Goal: Transaction & Acquisition: Purchase product/service

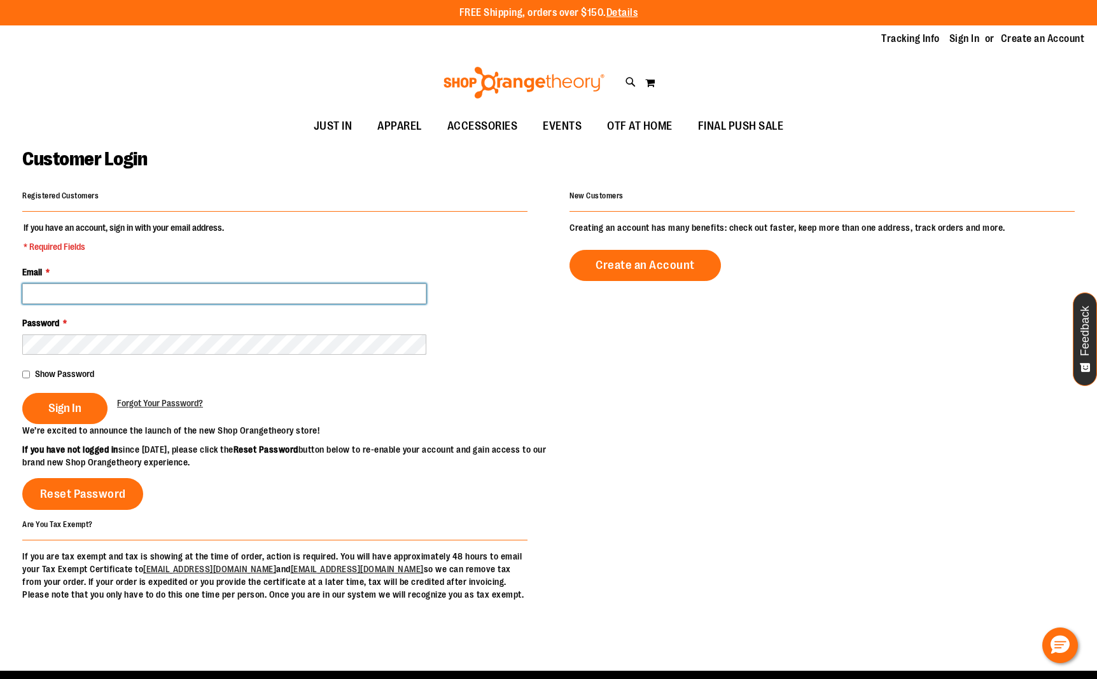
type input "**********"
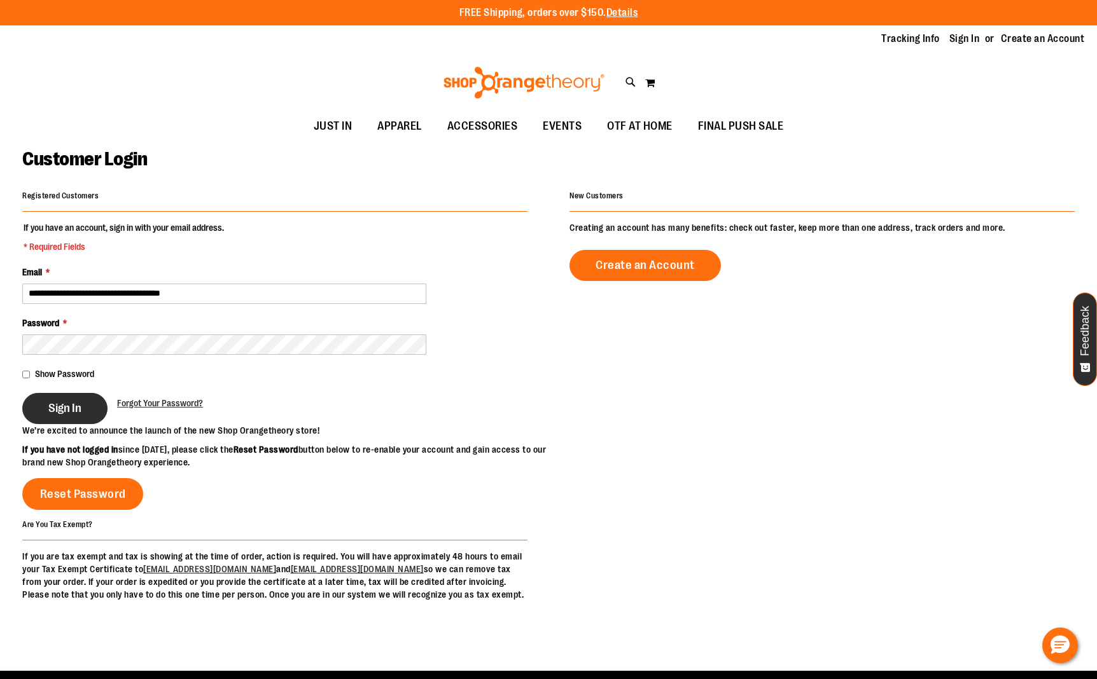
click at [67, 413] on span "Sign In" at bounding box center [64, 408] width 33 height 14
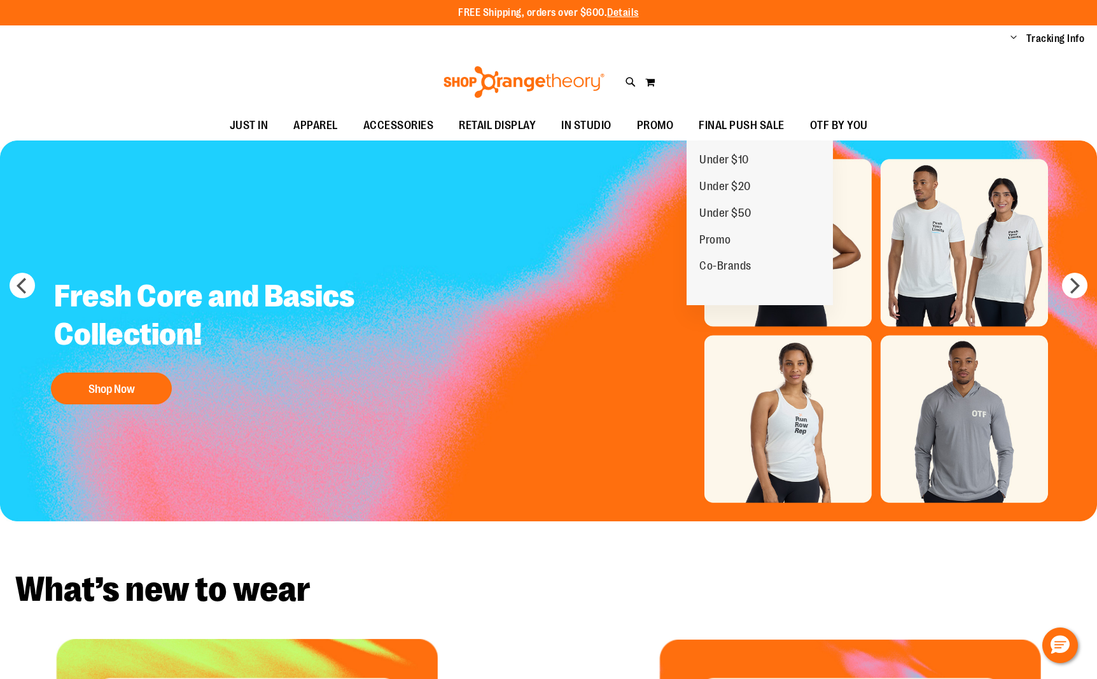
click at [756, 123] on span "FINAL PUSH SALE" at bounding box center [741, 125] width 86 height 29
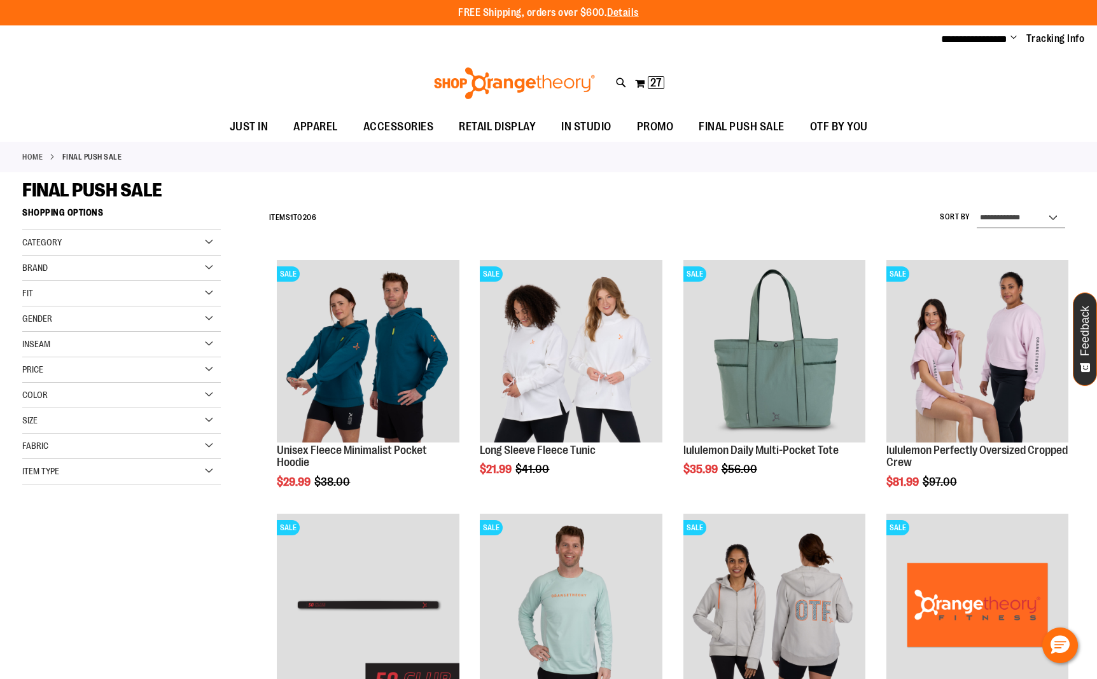
select select "*********"
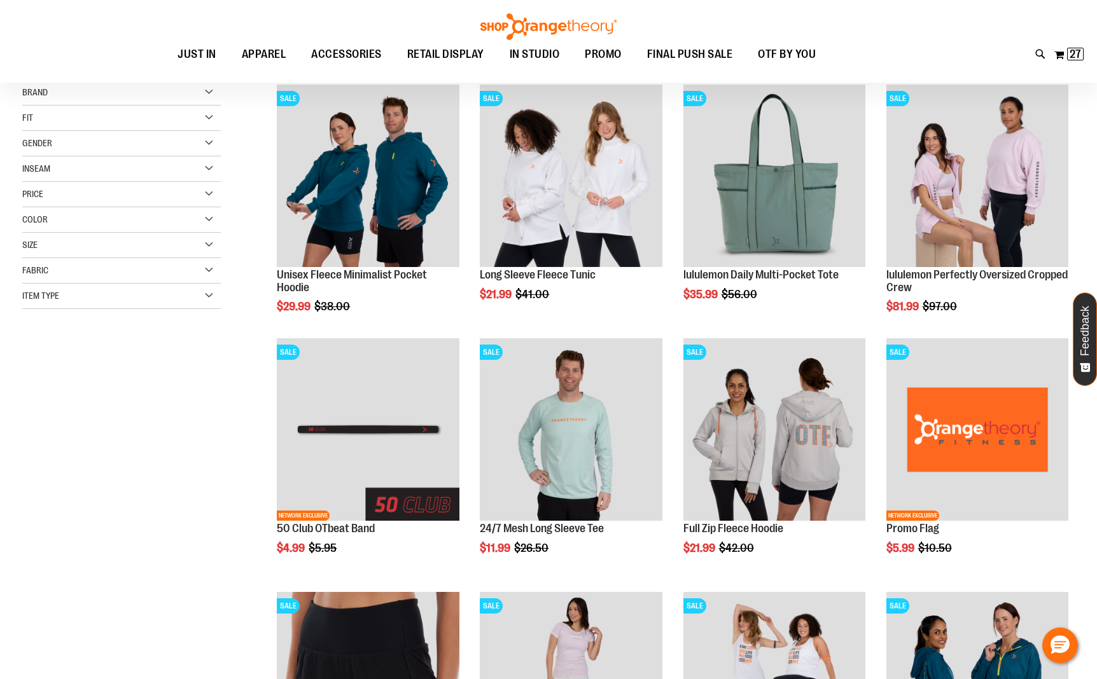
scroll to position [200, 0]
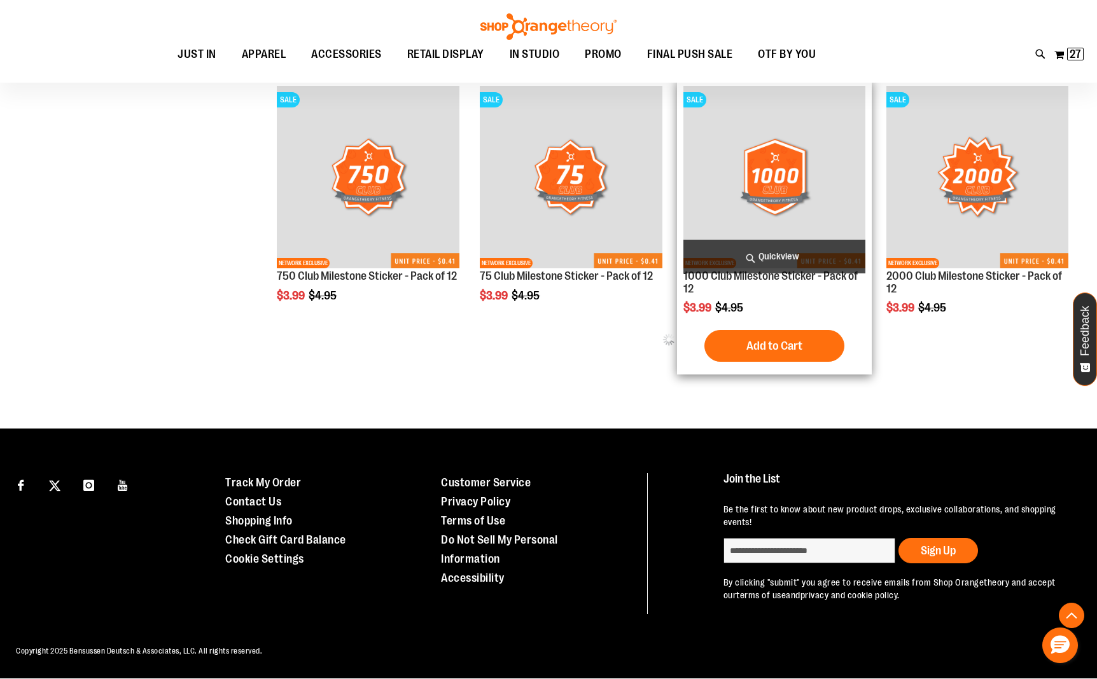
scroll to position [680, 0]
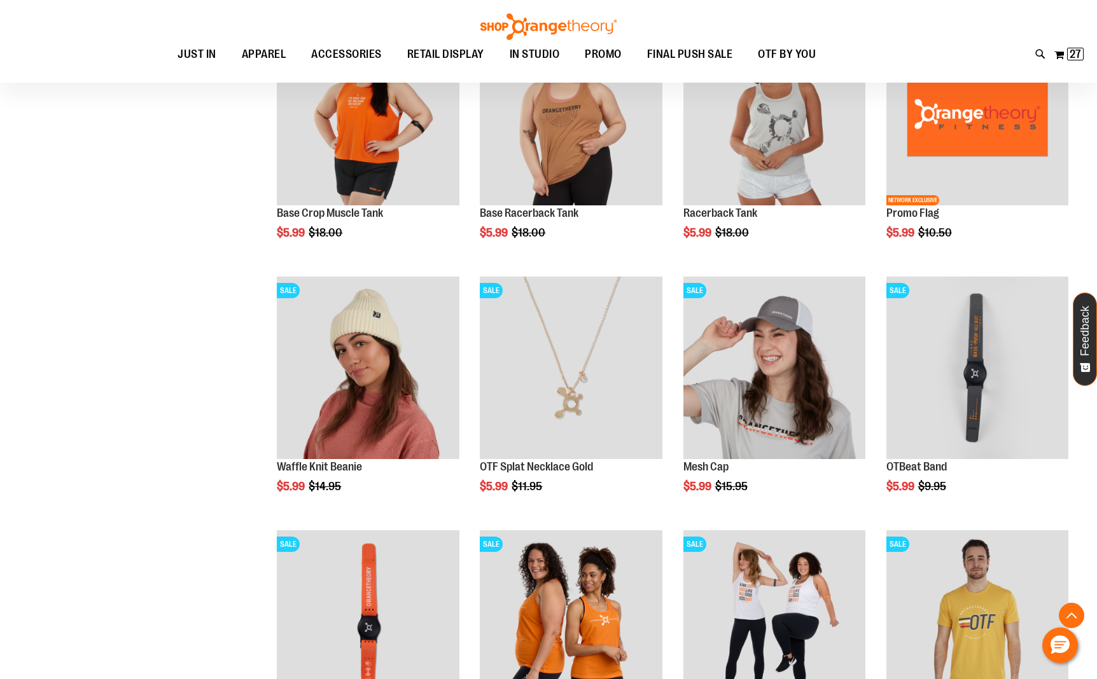
scroll to position [1863, 0]
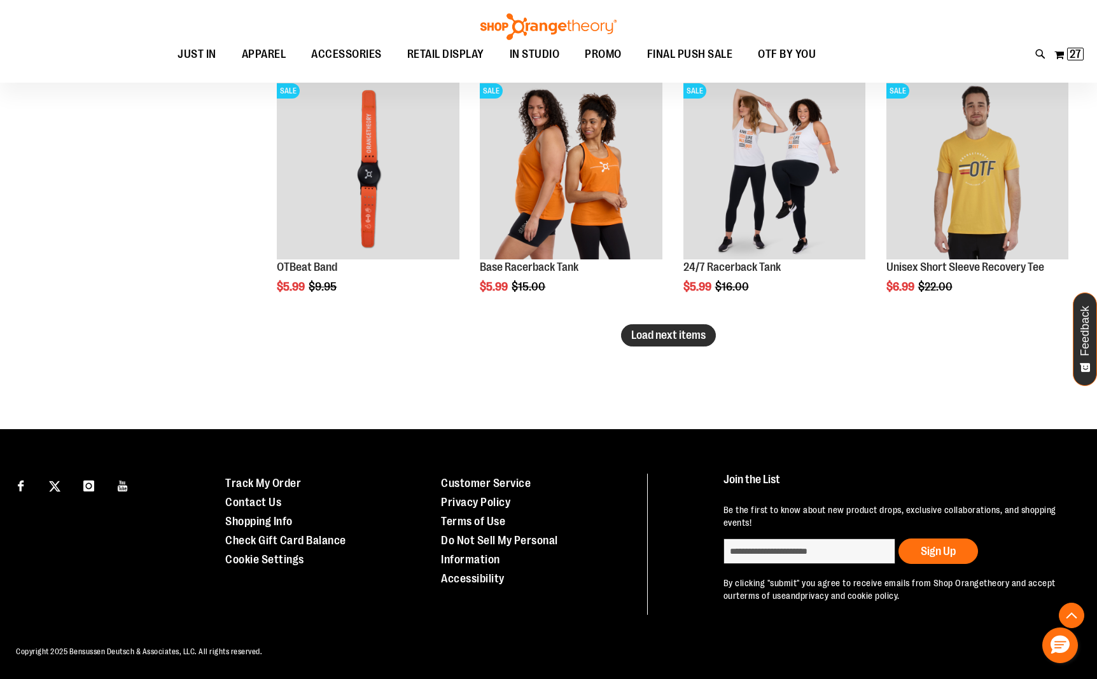
click at [646, 337] on span "Load next items" at bounding box center [668, 335] width 74 height 13
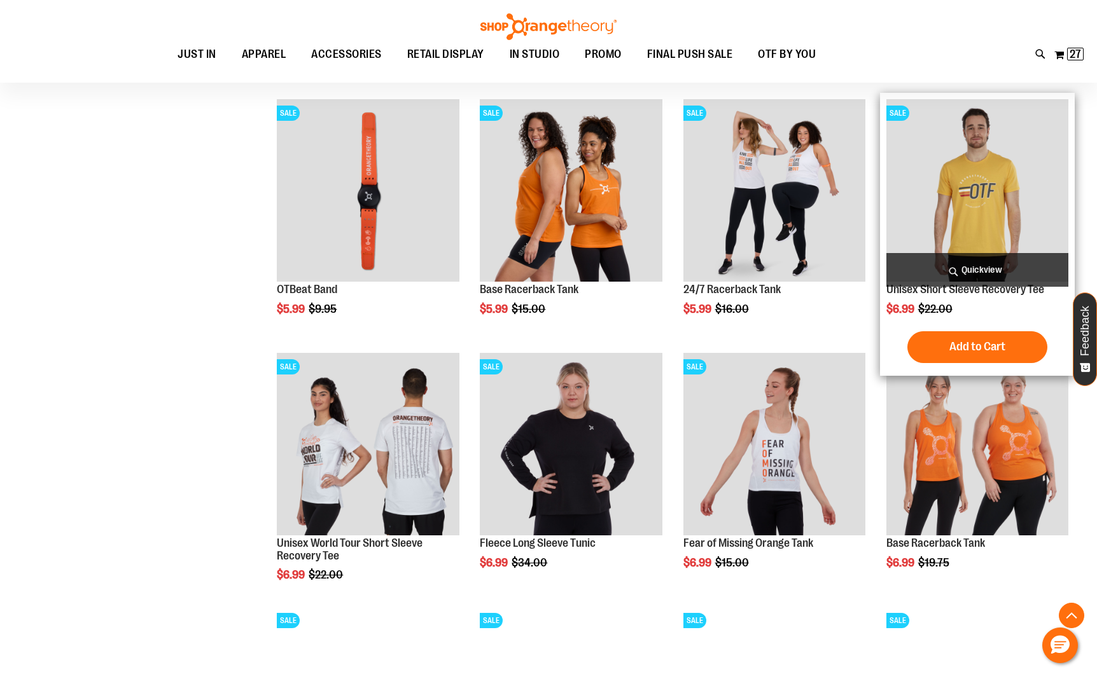
click at [986, 195] on img "product" at bounding box center [977, 190] width 182 height 182
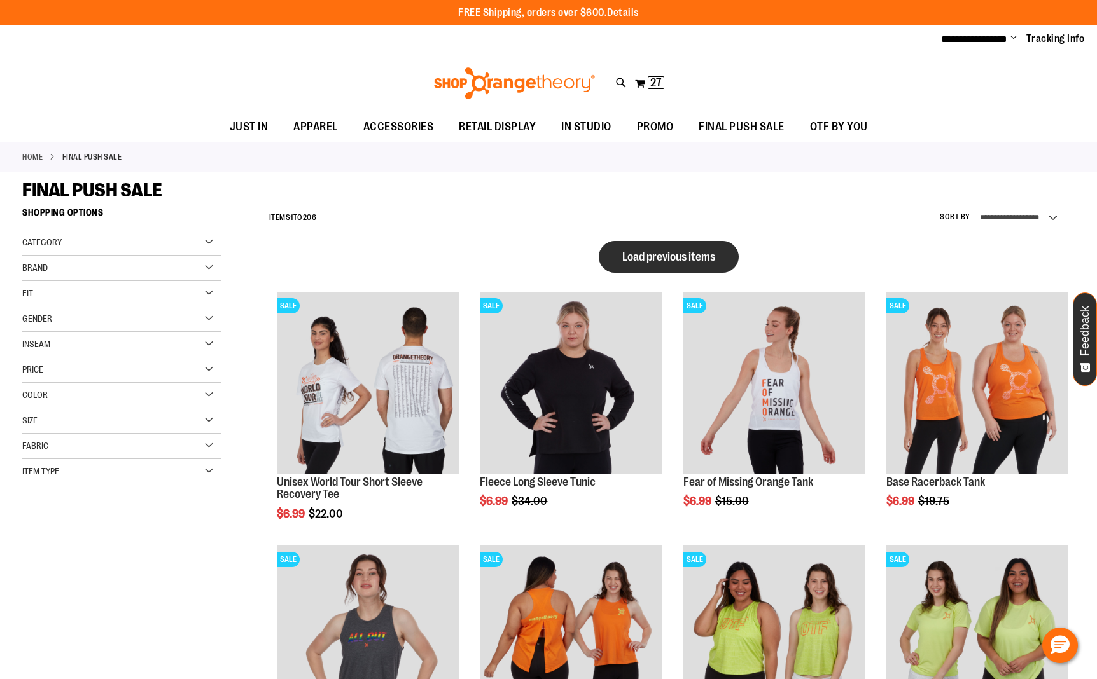
click at [643, 251] on span "Load previous items" at bounding box center [668, 257] width 93 height 13
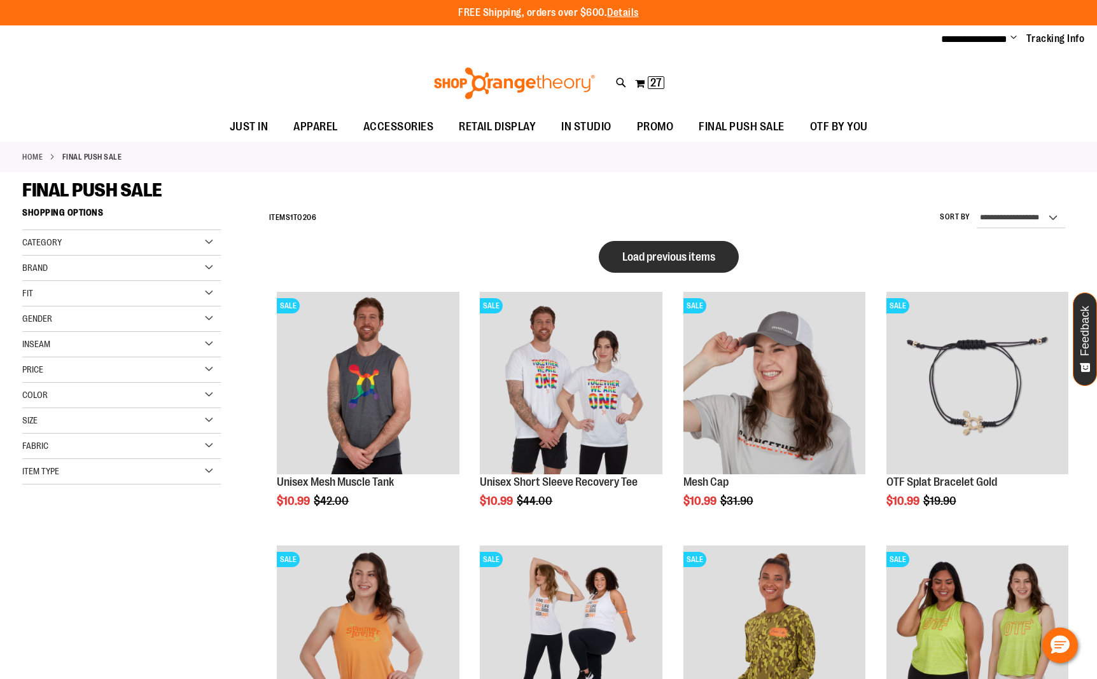
click at [639, 248] on button "Load previous items" at bounding box center [669, 257] width 140 height 32
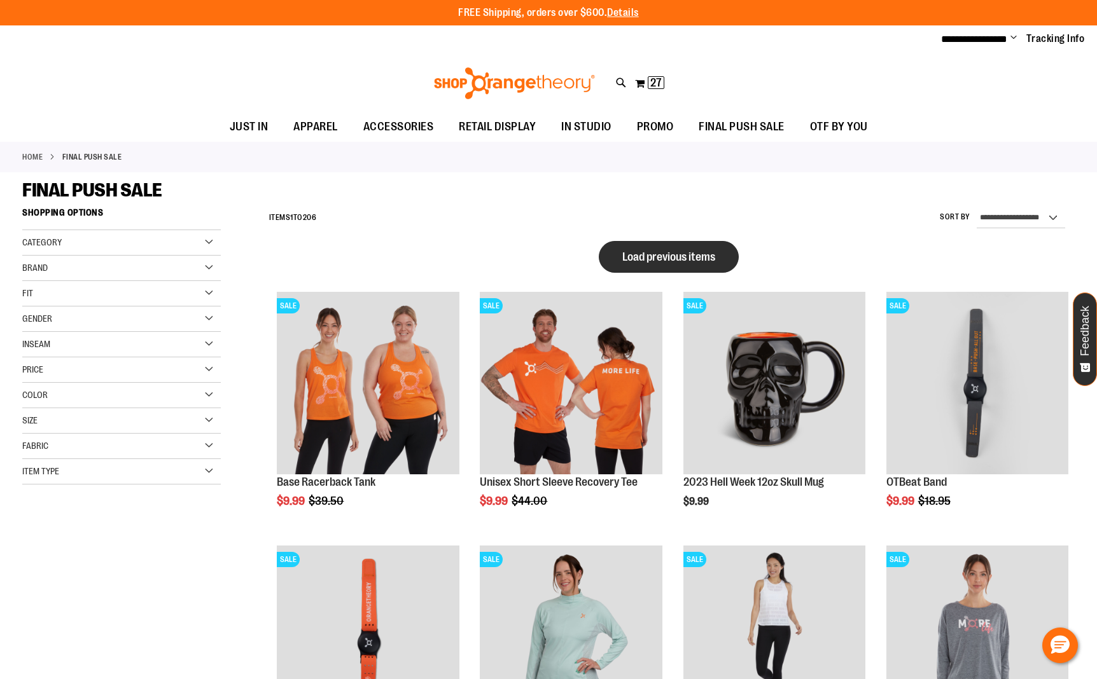
click at [629, 267] on button "Load previous items" at bounding box center [669, 257] width 140 height 32
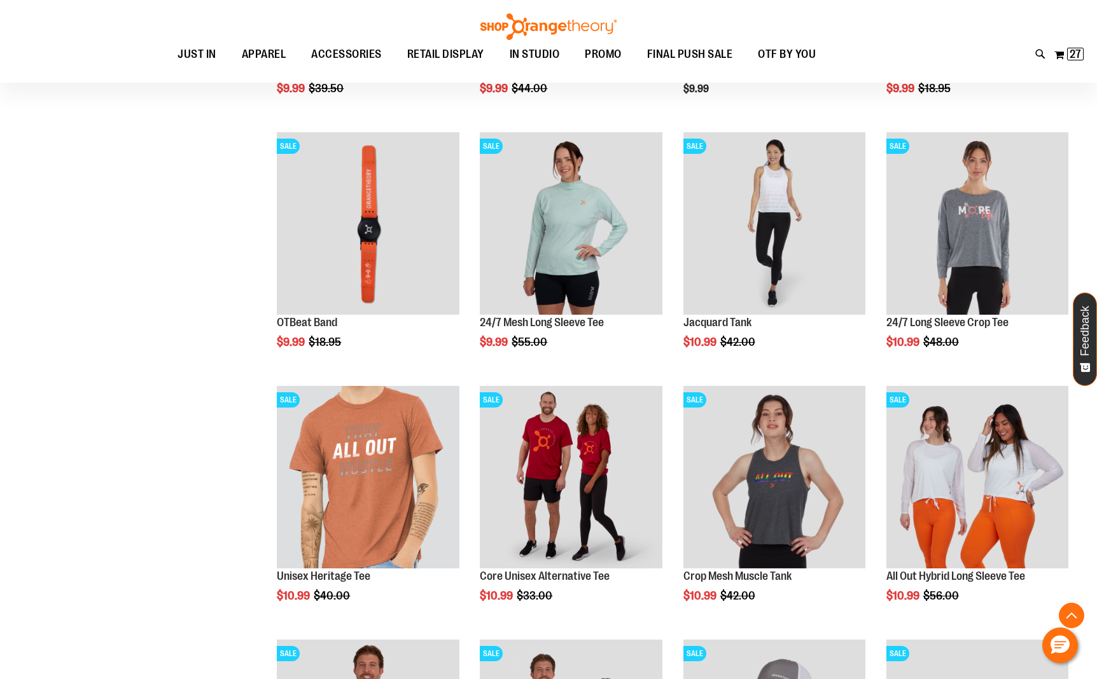
scroll to position [1000, 0]
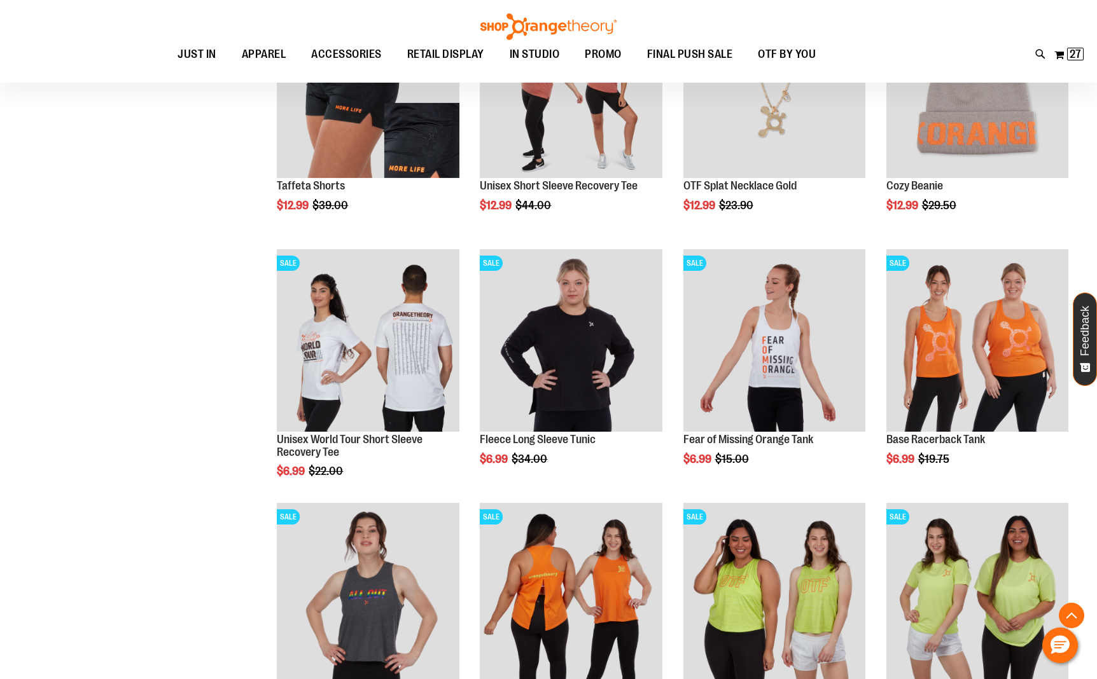
scroll to position [2156, 0]
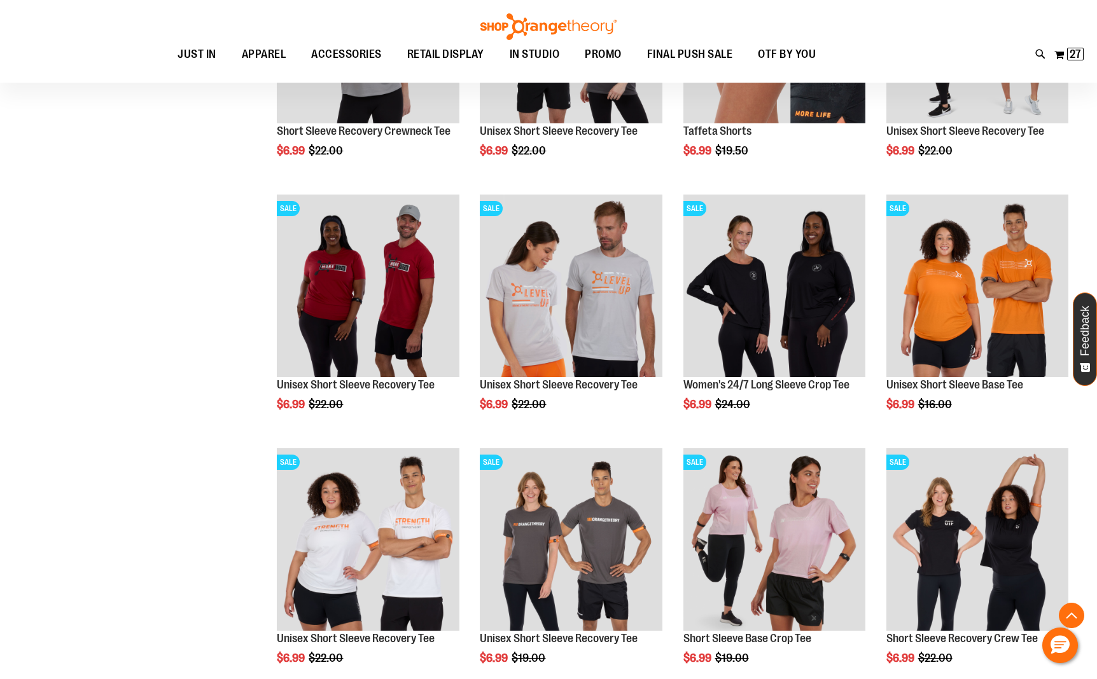
scroll to position [2970, 0]
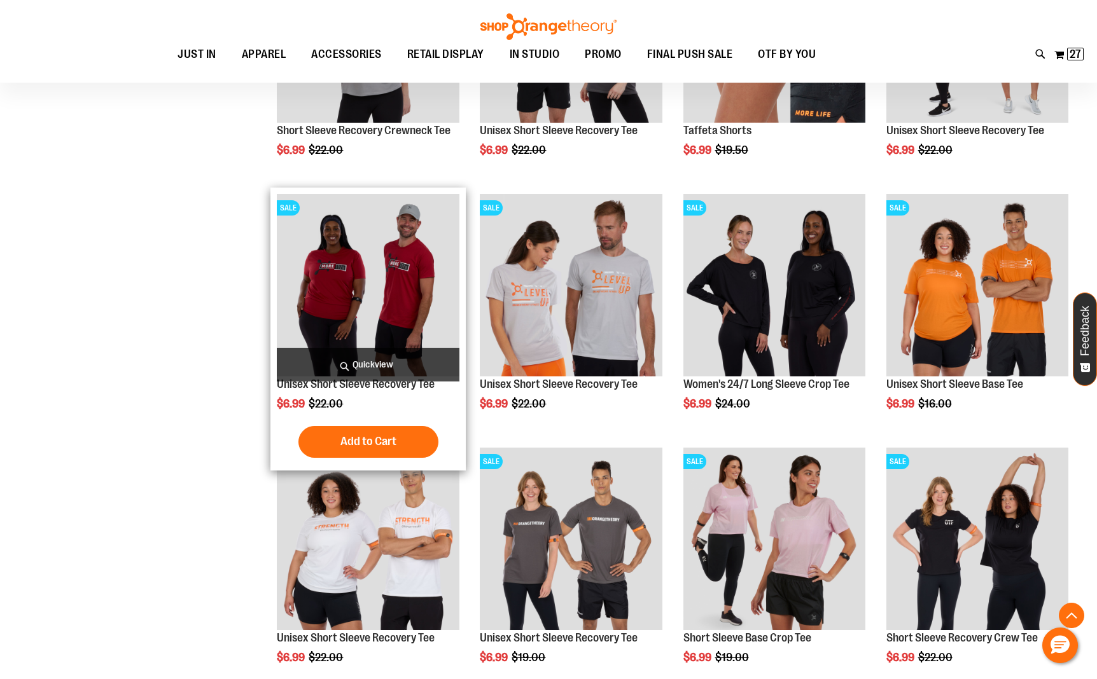
click at [337, 303] on img "product" at bounding box center [368, 285] width 182 height 182
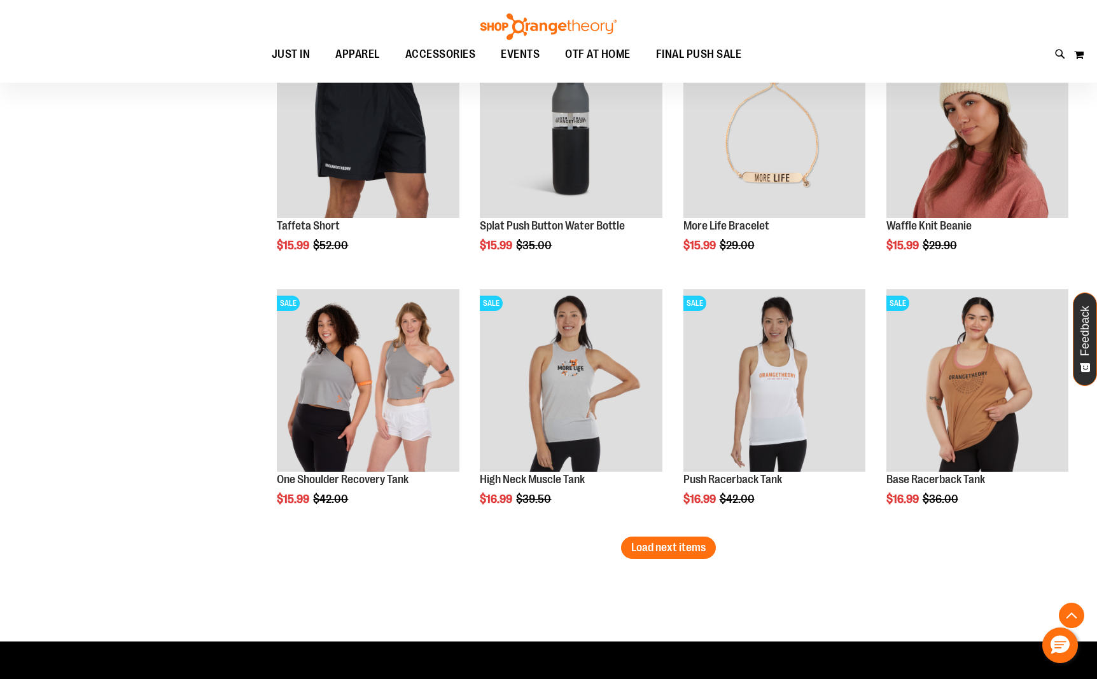
scroll to position [1924, 0]
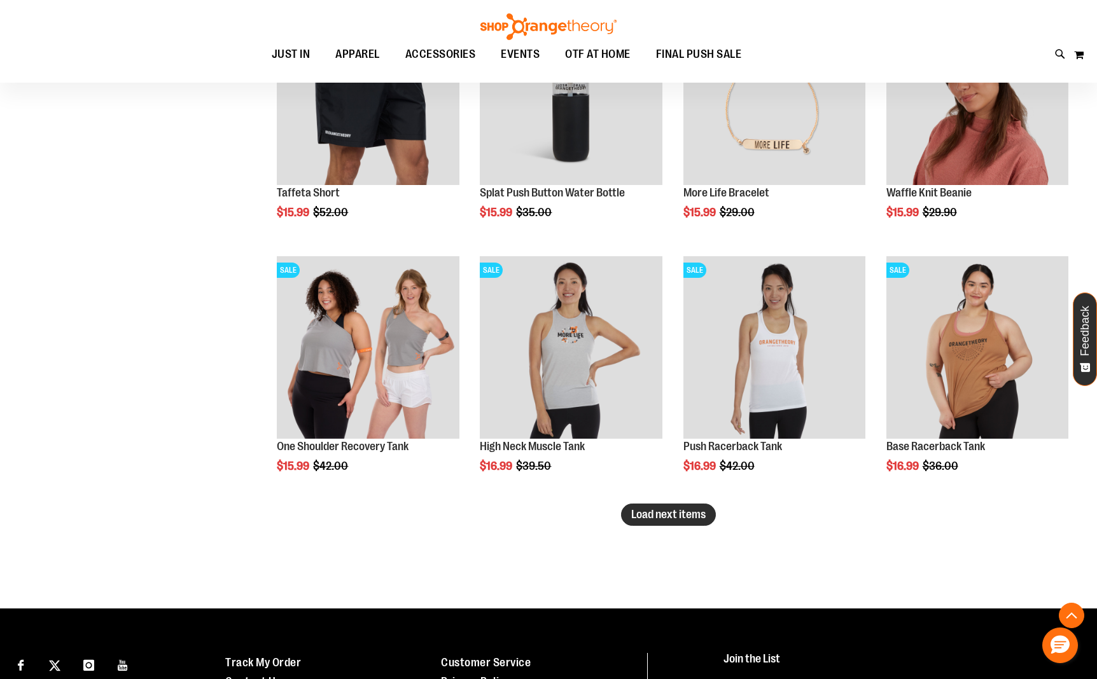
click at [643, 513] on span "Load next items" at bounding box center [668, 514] width 74 height 13
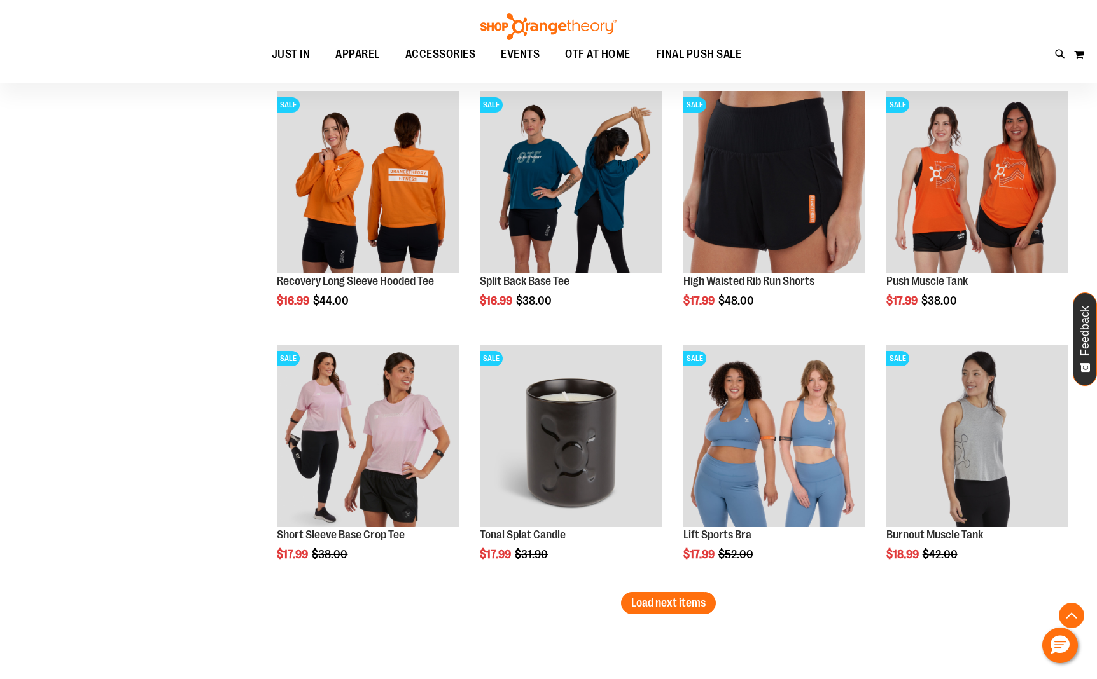
scroll to position [2582, 0]
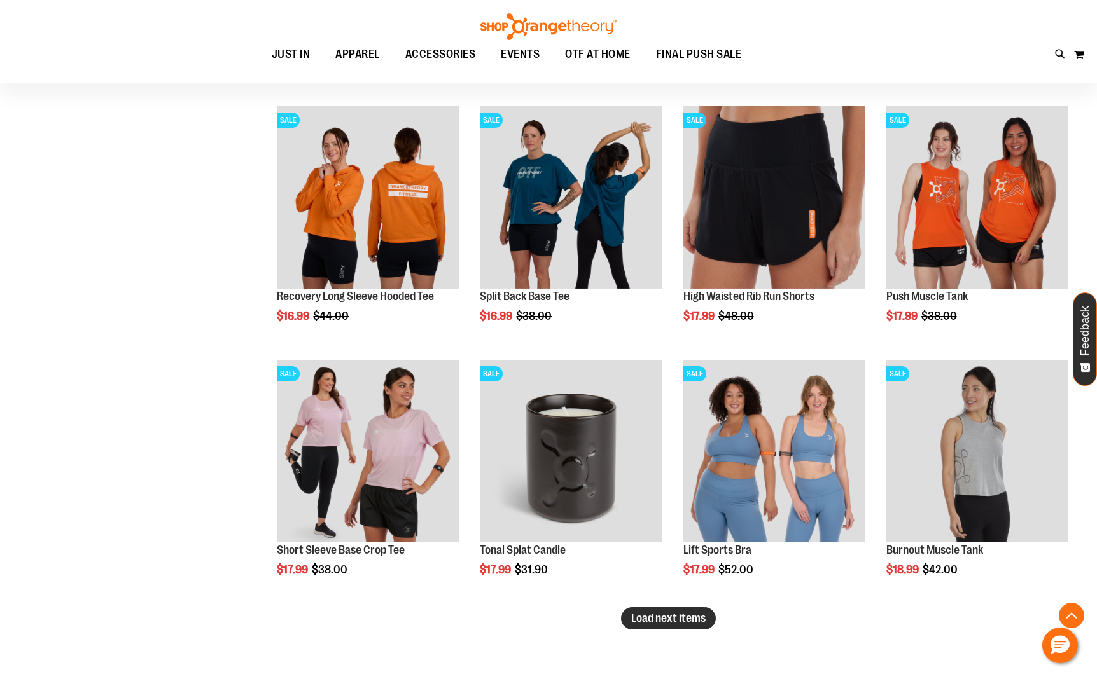
click at [648, 615] on span "Load next items" at bounding box center [668, 618] width 74 height 13
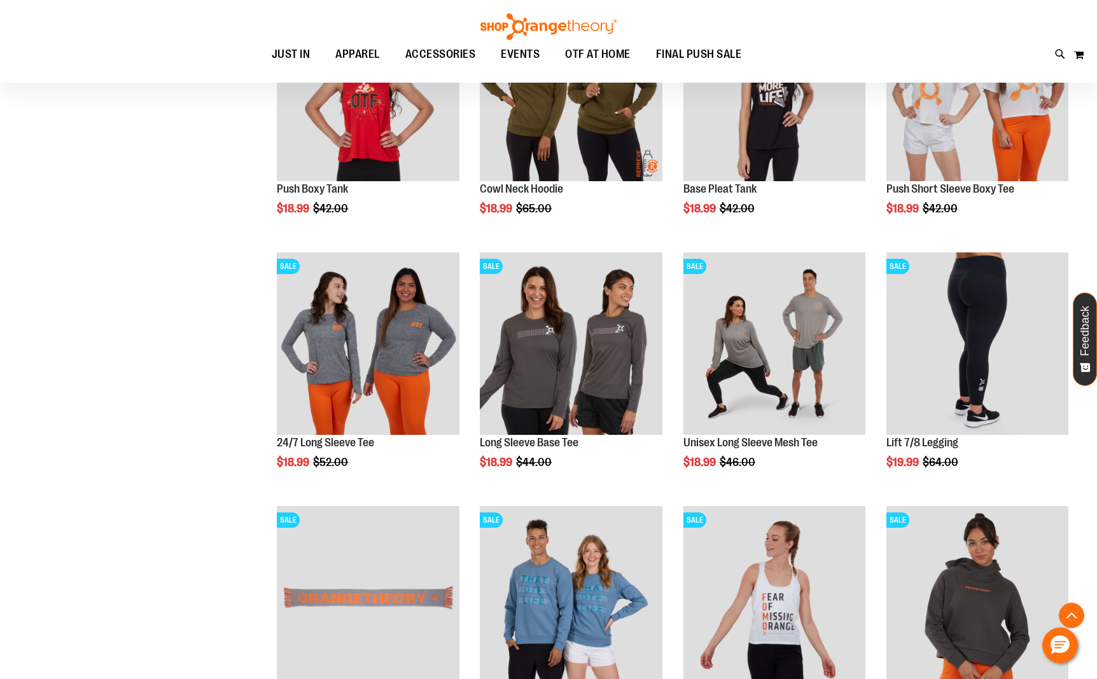
scroll to position [3353, 0]
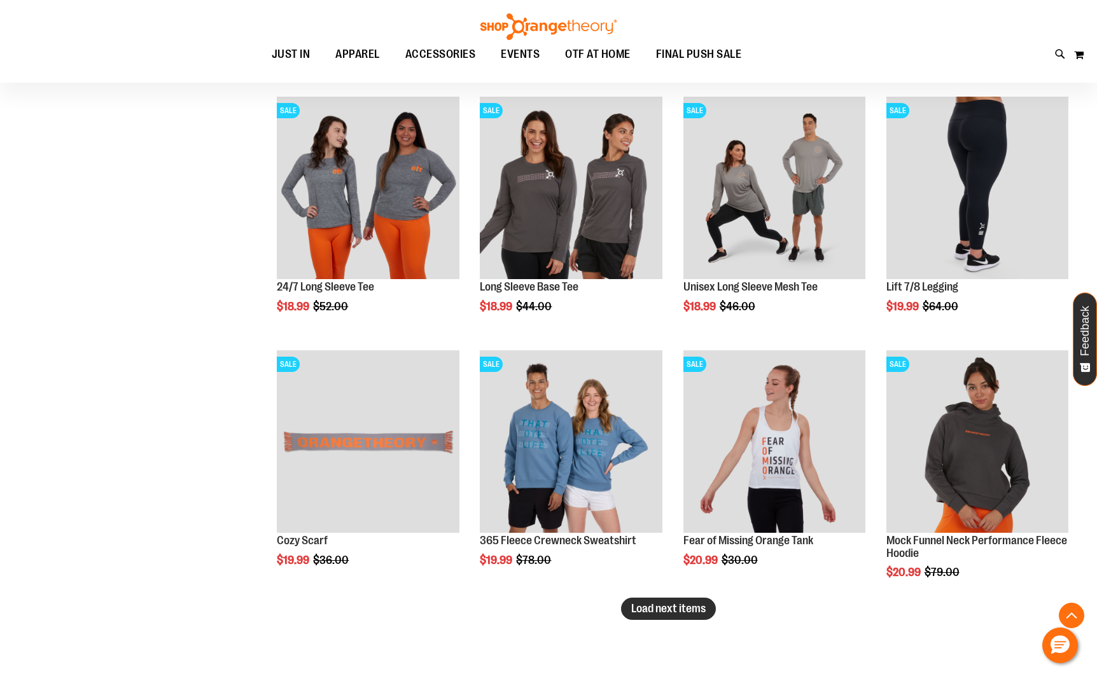
click at [699, 612] on span "Load next items" at bounding box center [668, 608] width 74 height 13
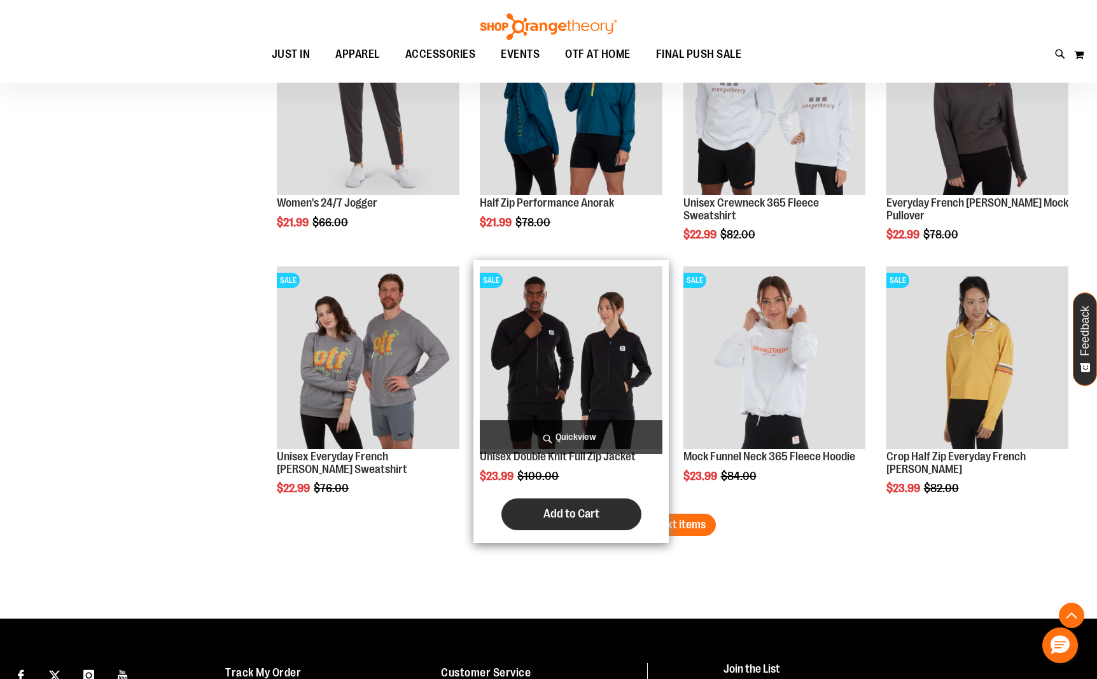
scroll to position [4200, 0]
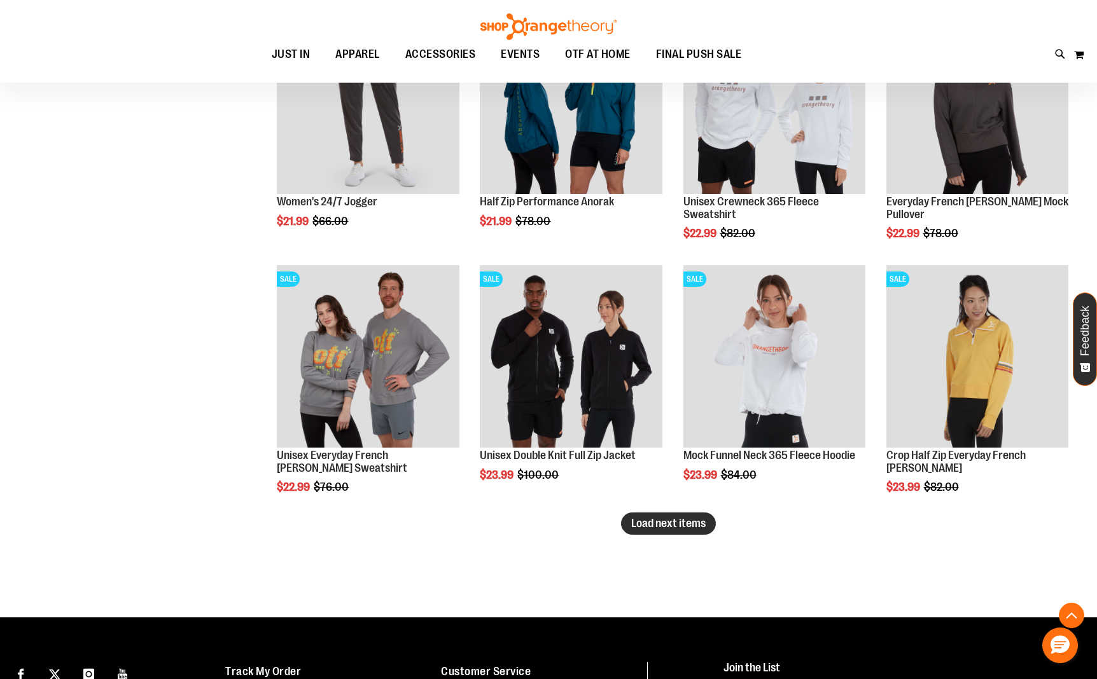
click at [699, 522] on span "Load next items" at bounding box center [668, 523] width 74 height 13
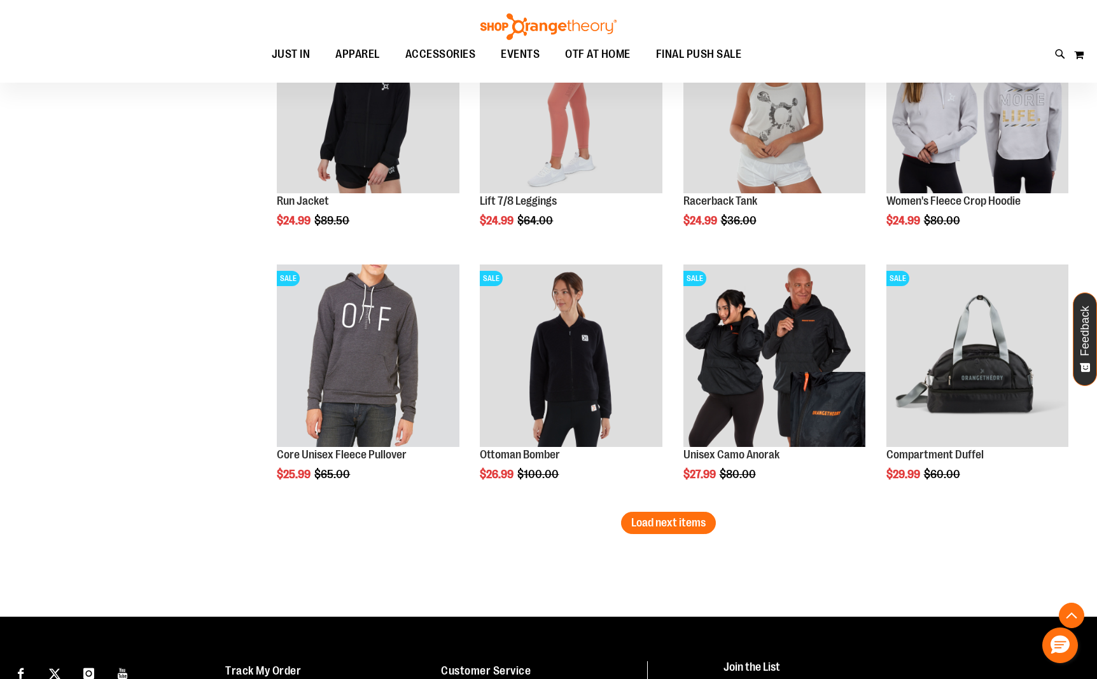
scroll to position [4971, 0]
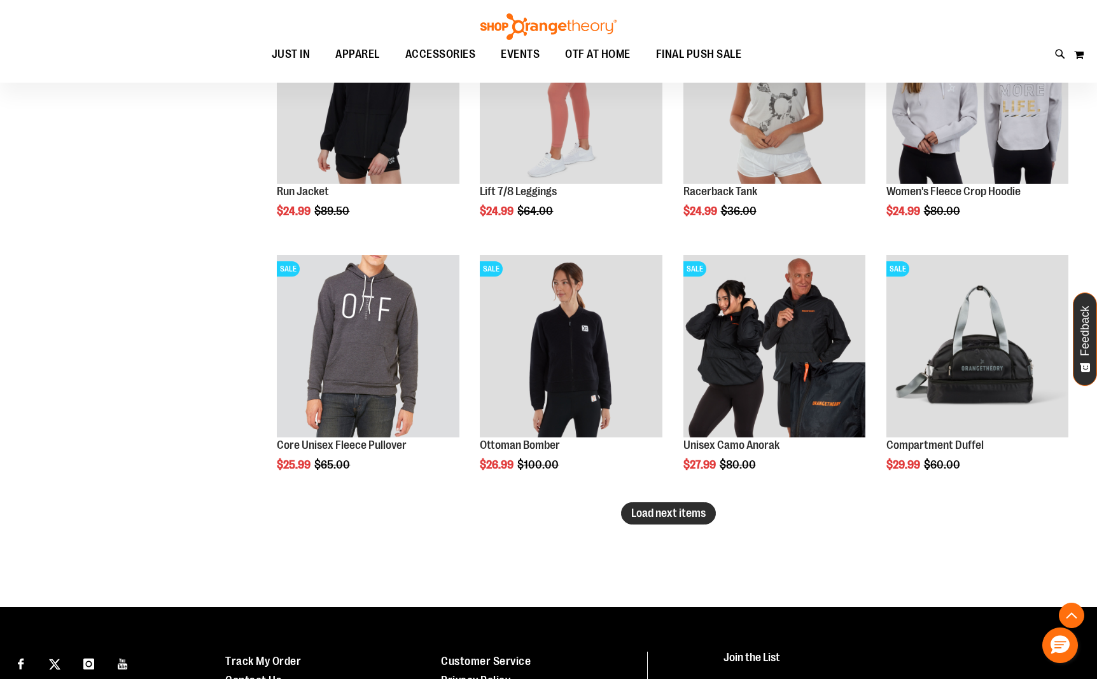
click at [695, 515] on span "Load next items" at bounding box center [668, 513] width 74 height 13
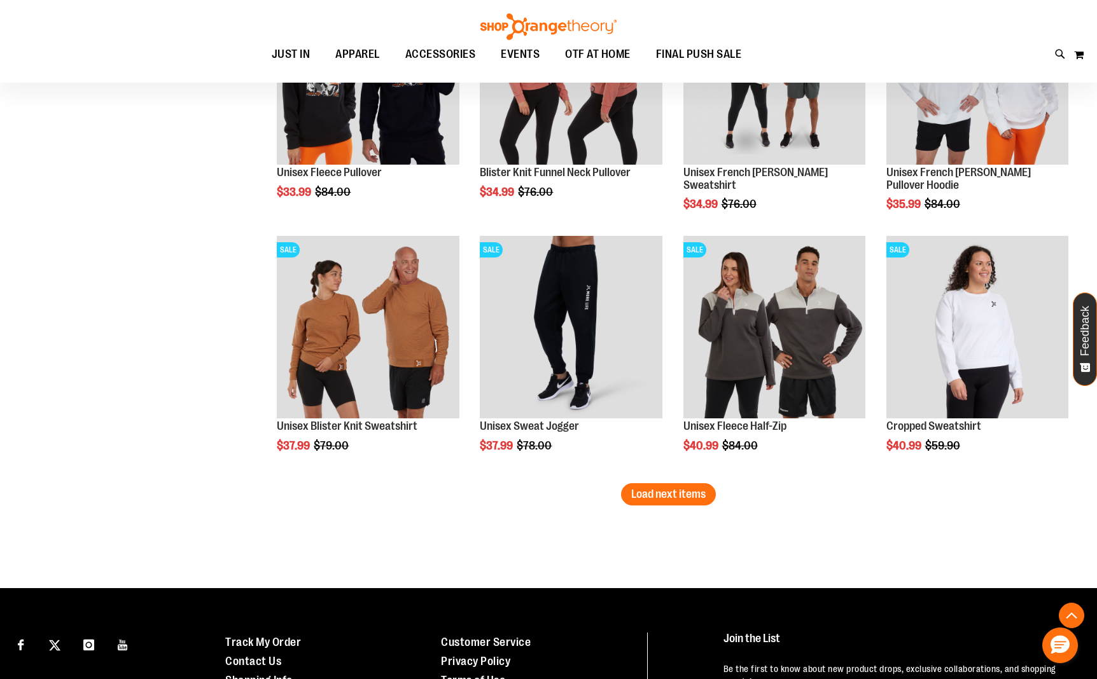
scroll to position [5760, 0]
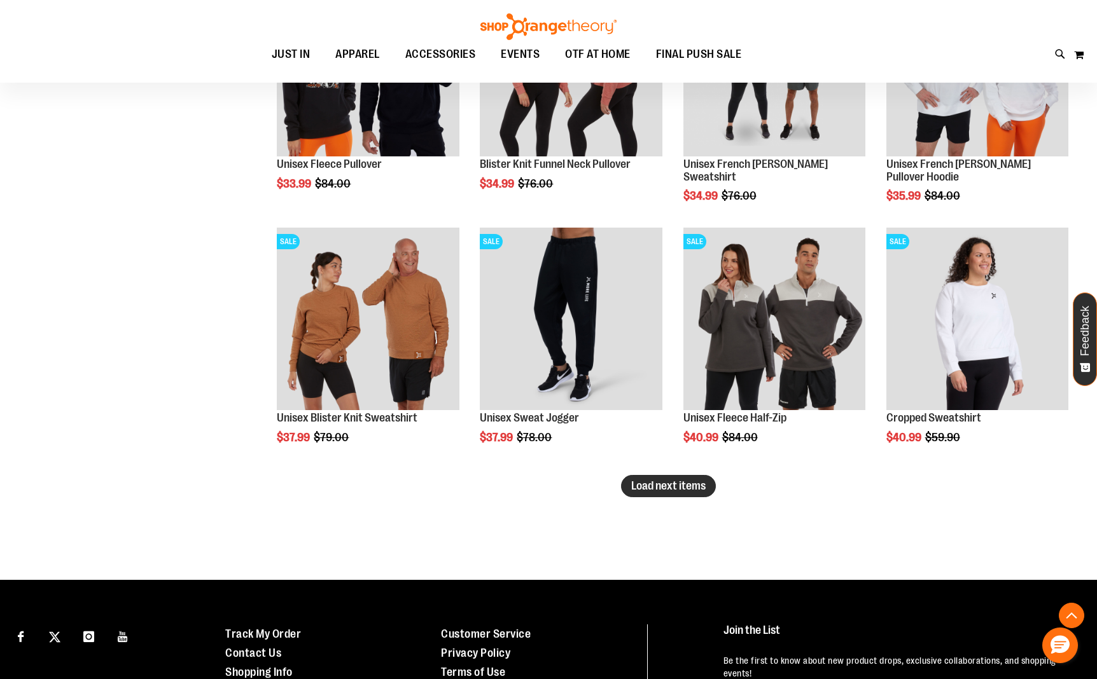
click at [697, 485] on span "Load next items" at bounding box center [668, 486] width 74 height 13
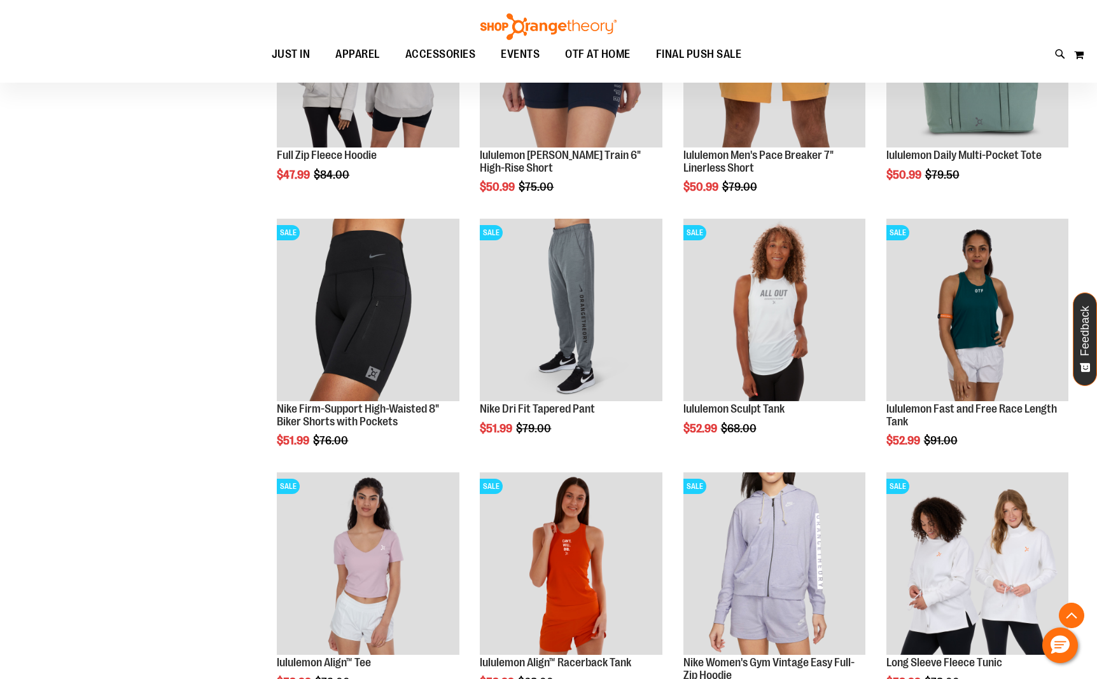
scroll to position [6436, 0]
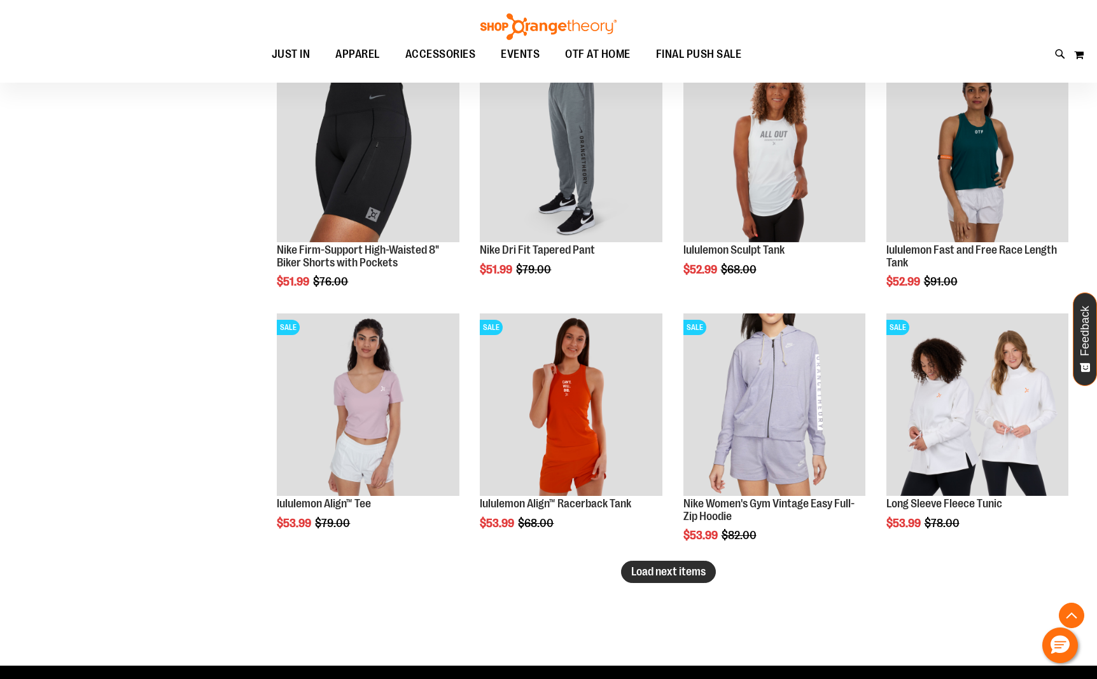
click at [659, 574] on span "Load next items" at bounding box center [668, 572] width 74 height 13
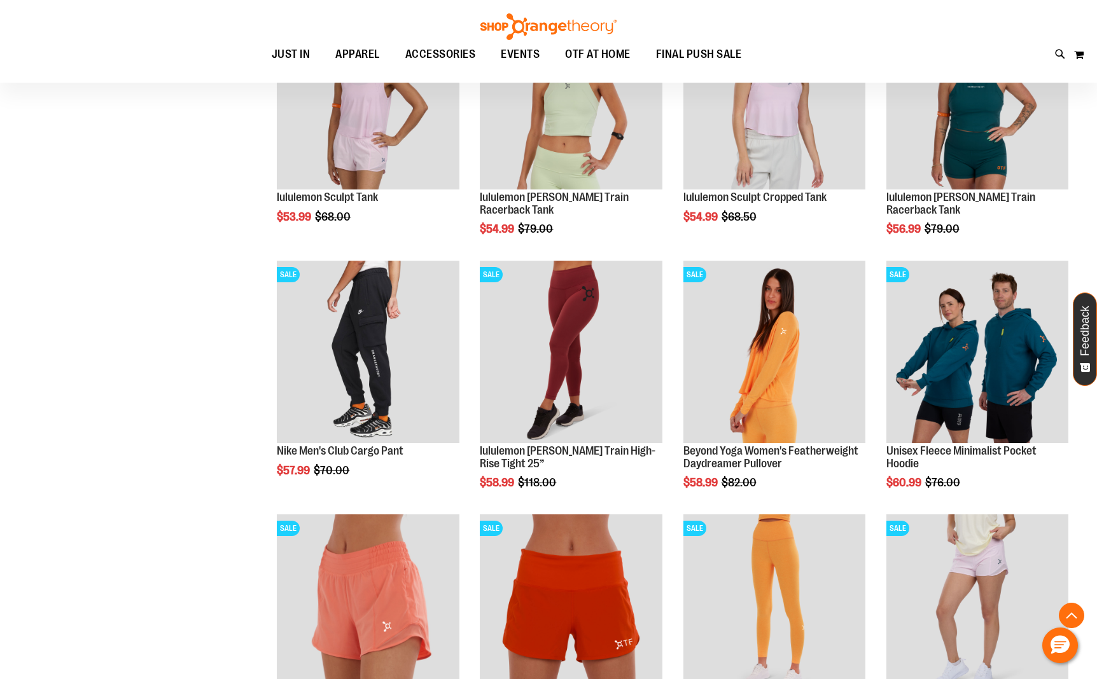
scroll to position [6996, 0]
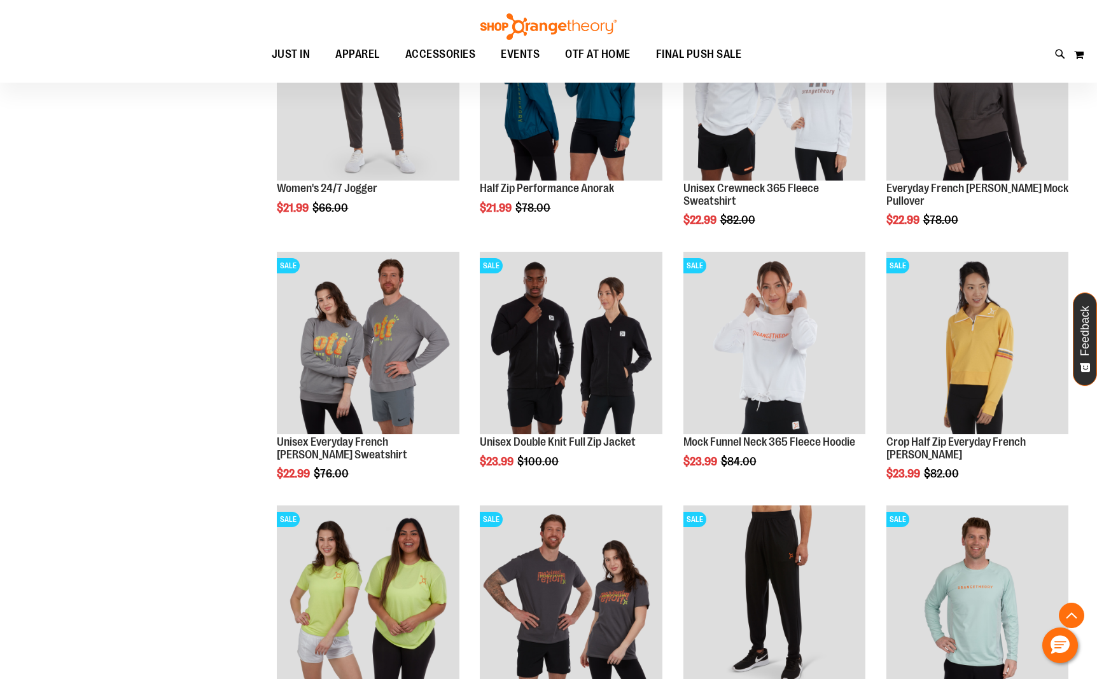
scroll to position [4052, 0]
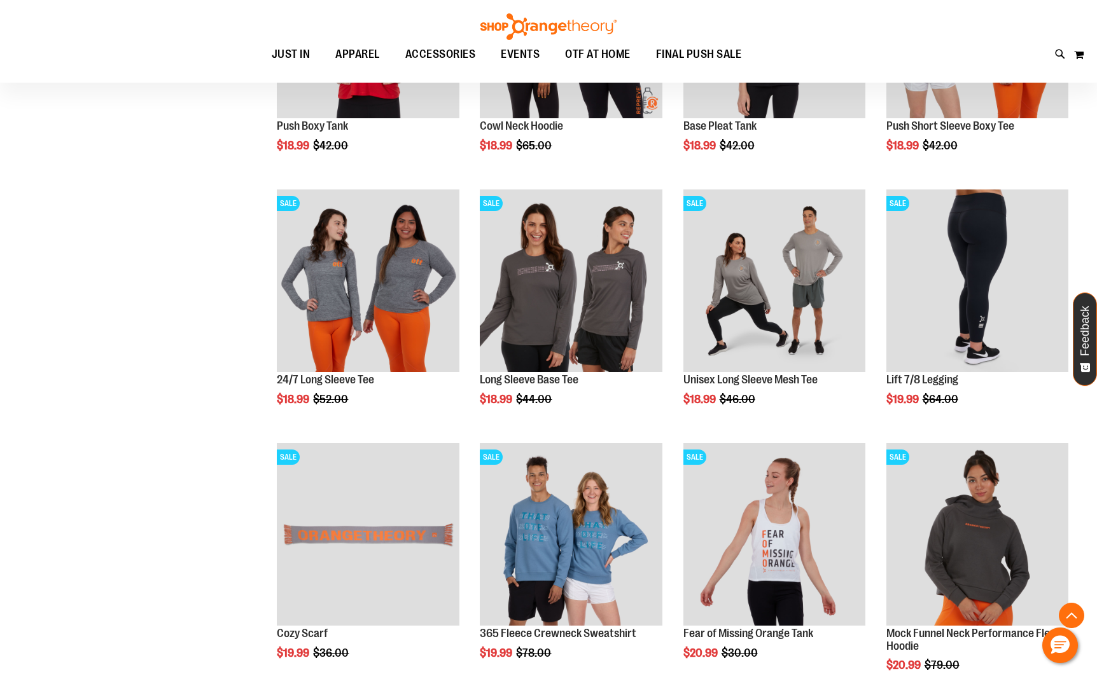
scroll to position [3020, 0]
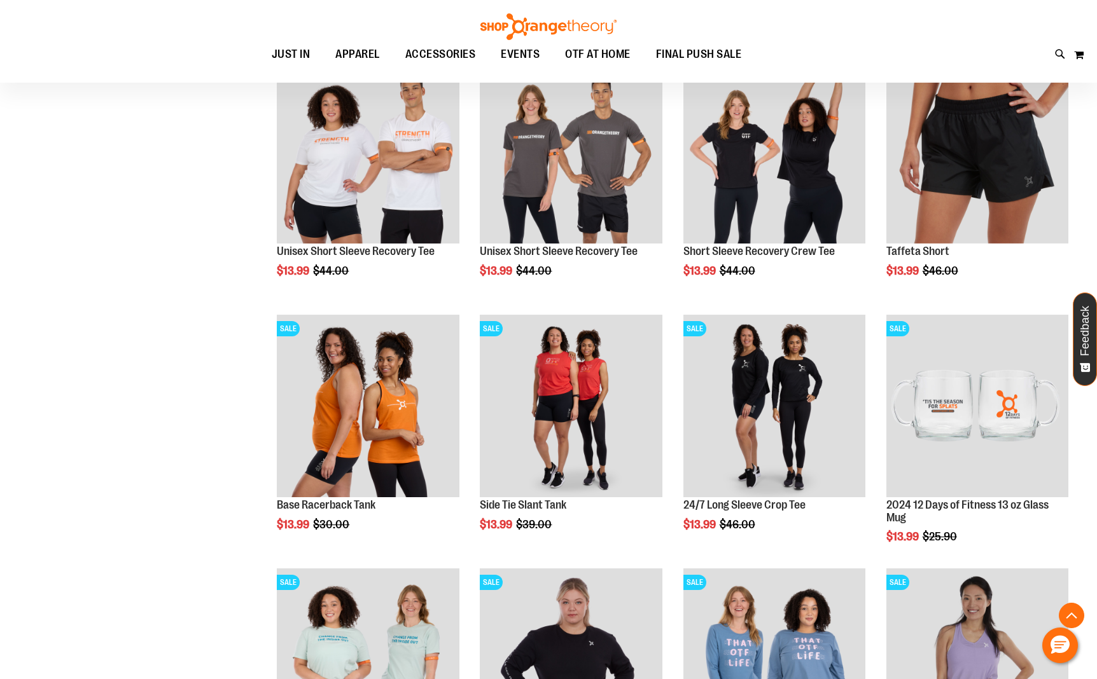
scroll to position [552, 0]
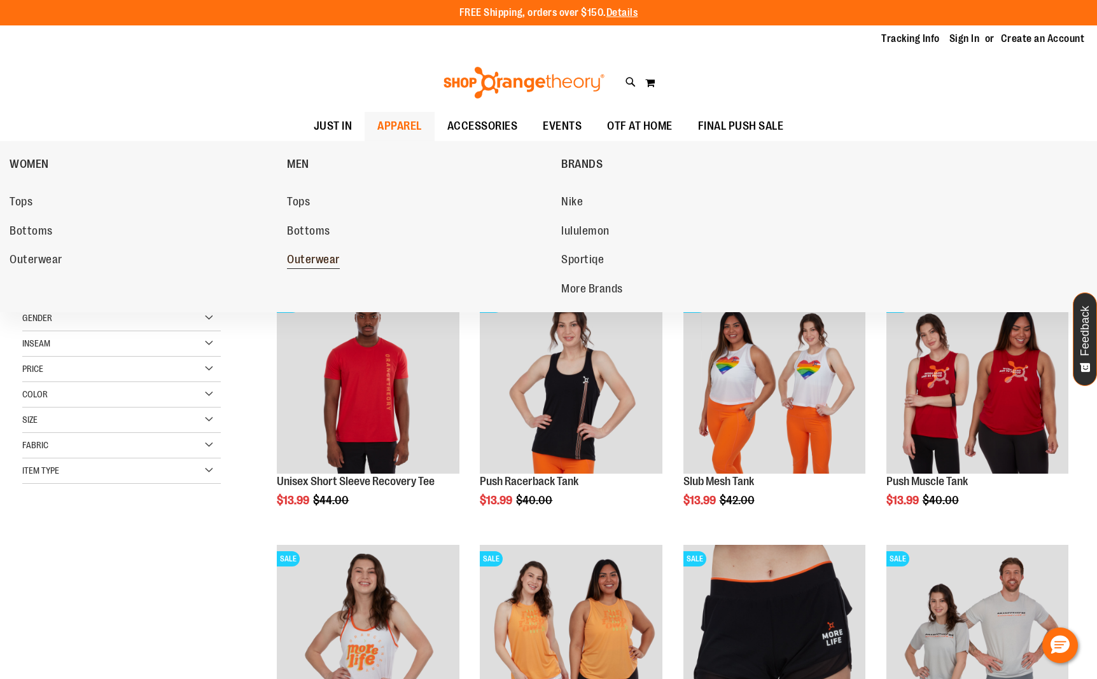
click at [305, 262] on span "Outerwear" at bounding box center [313, 261] width 53 height 16
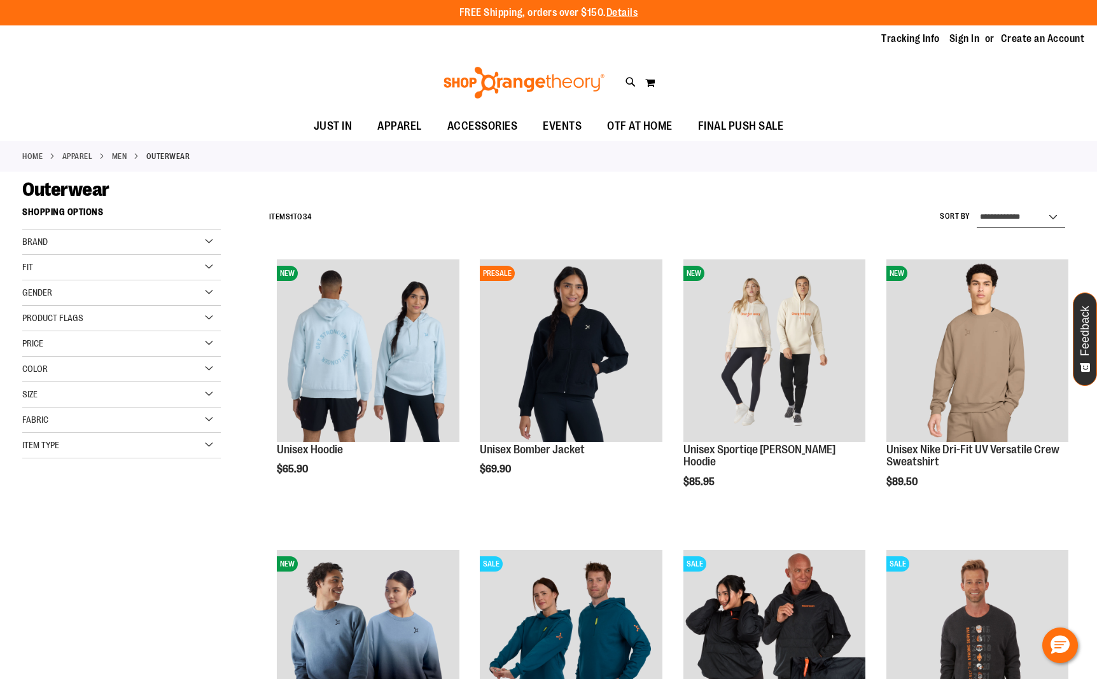
select select "*********"
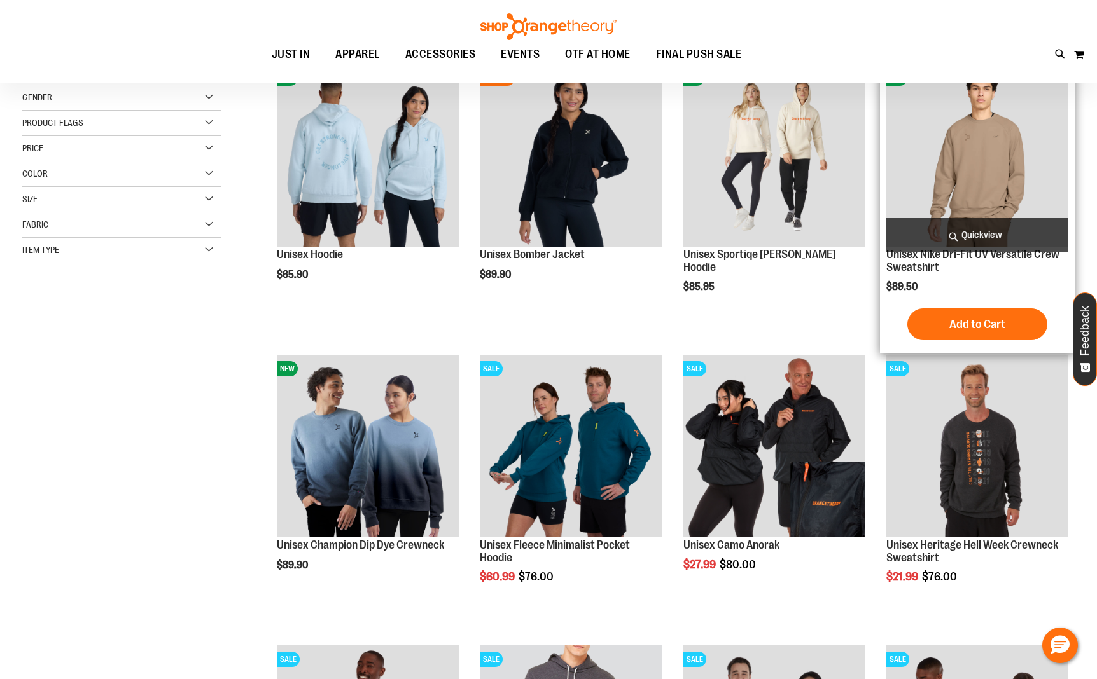
scroll to position [200, 0]
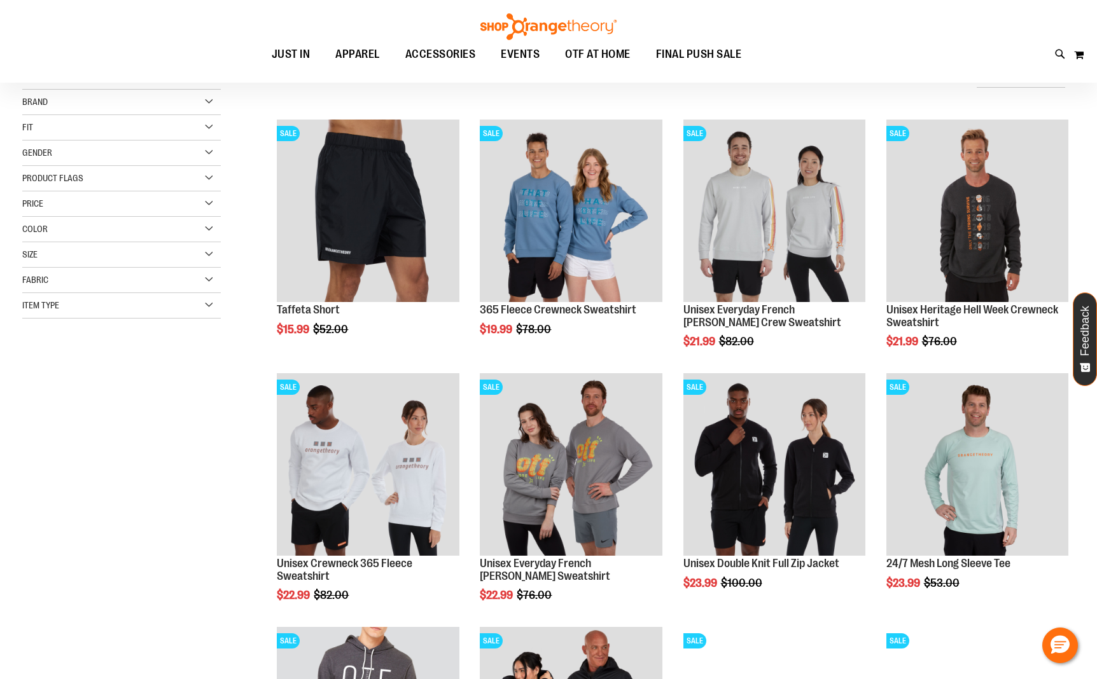
scroll to position [90, 0]
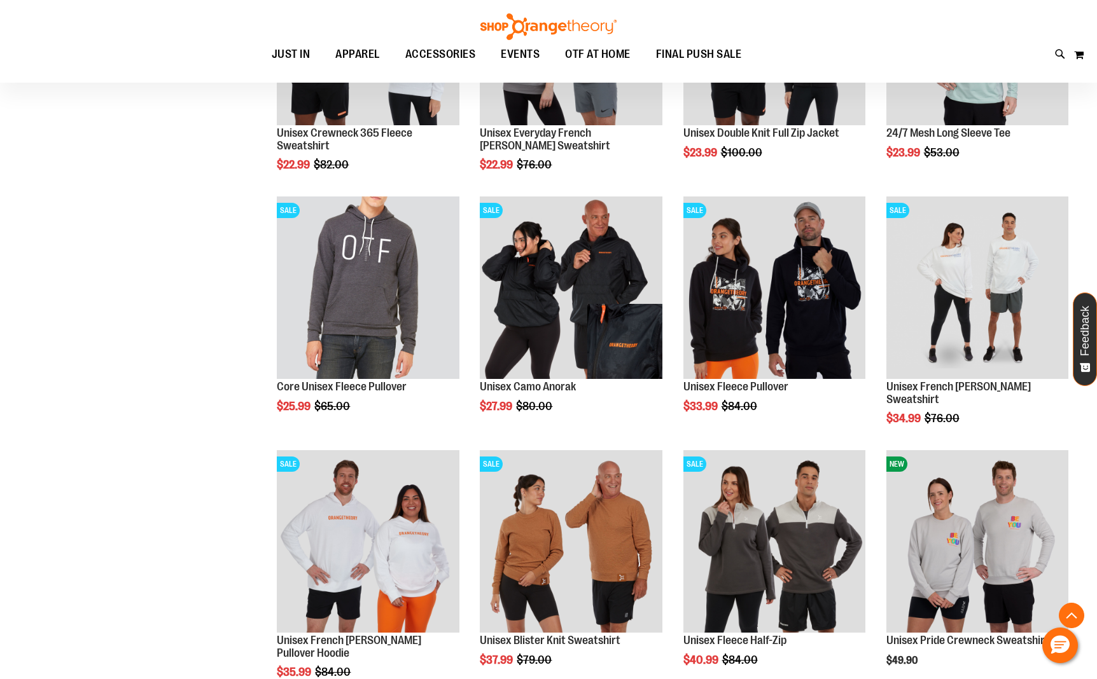
scroll to position [606, 1]
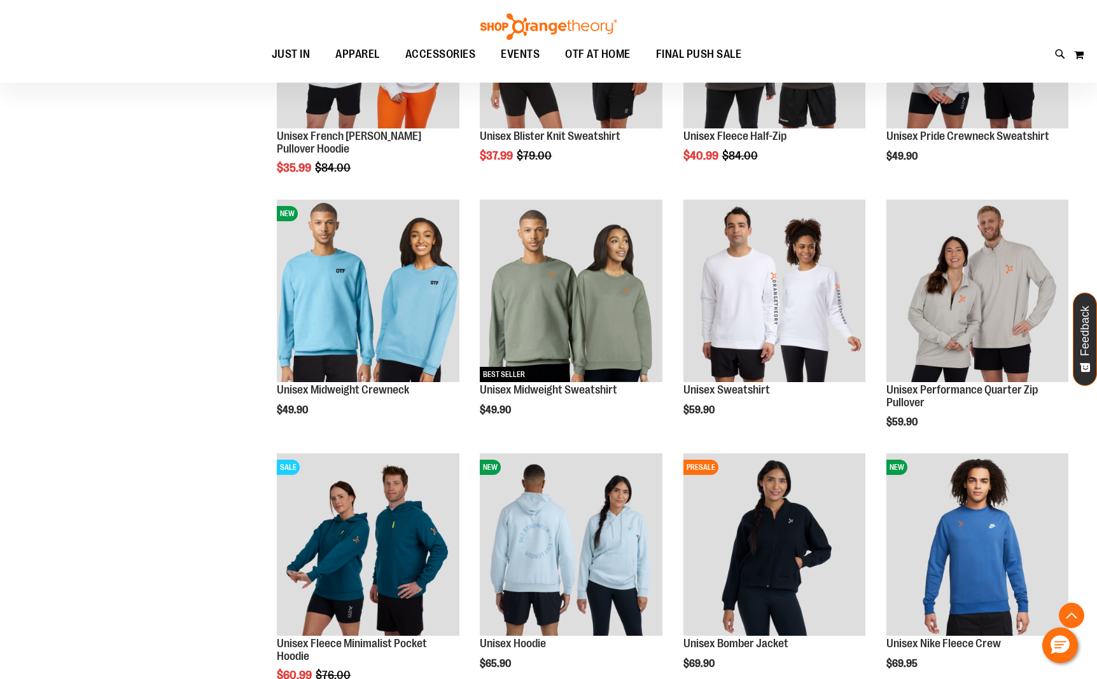
scroll to position [1162, 0]
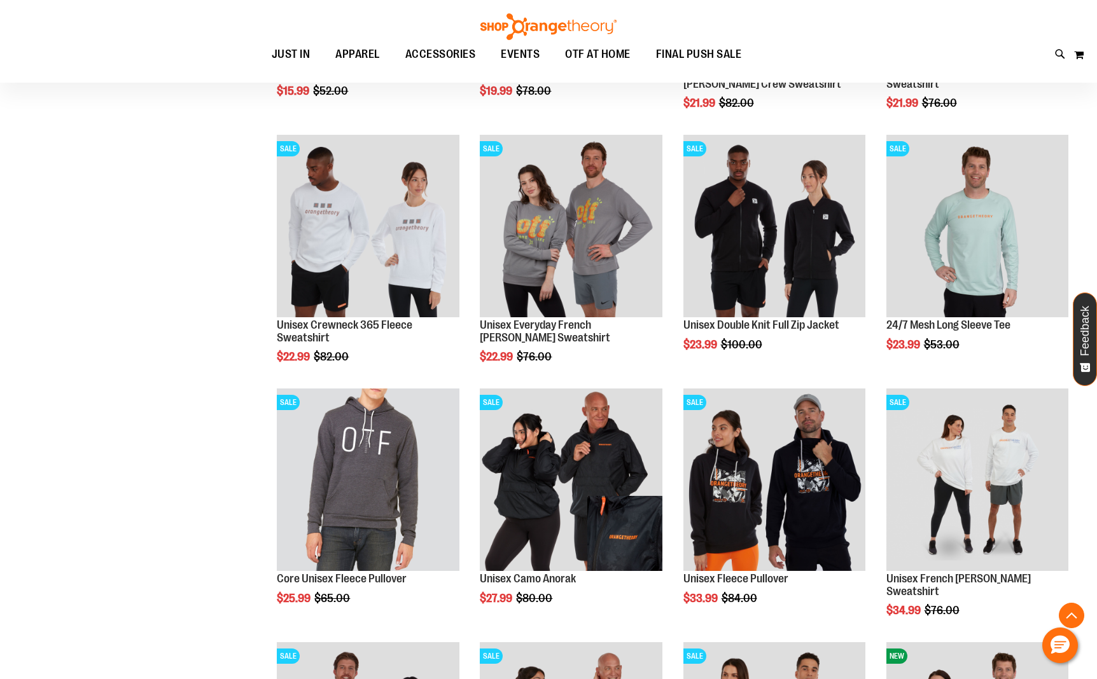
scroll to position [286, 0]
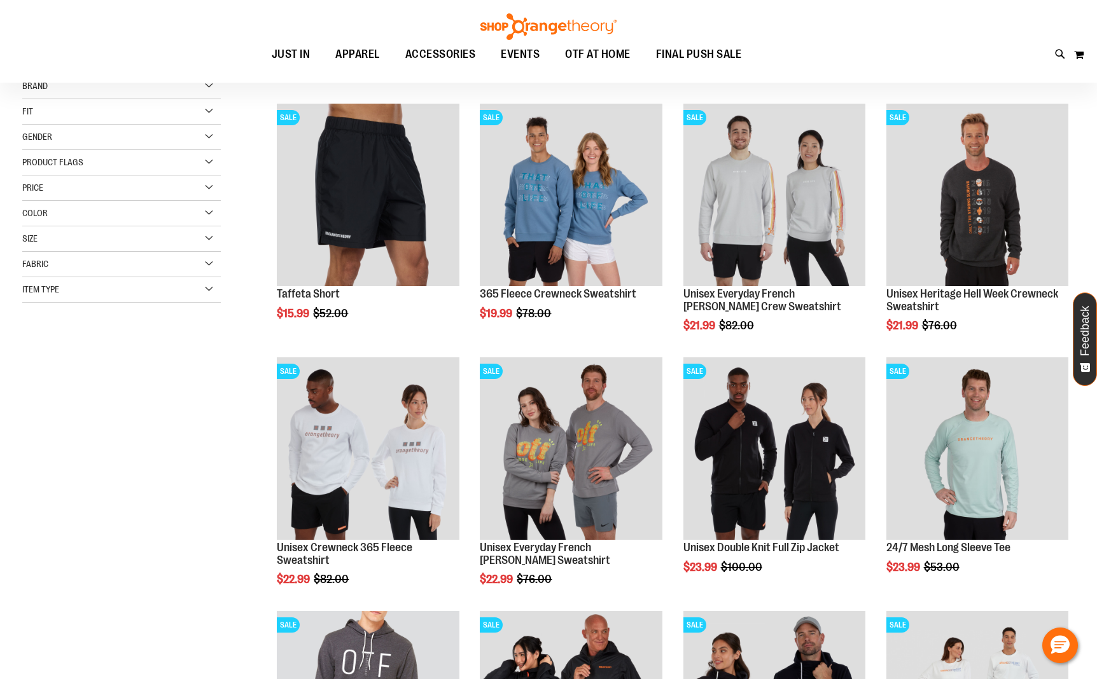
scroll to position [57, 0]
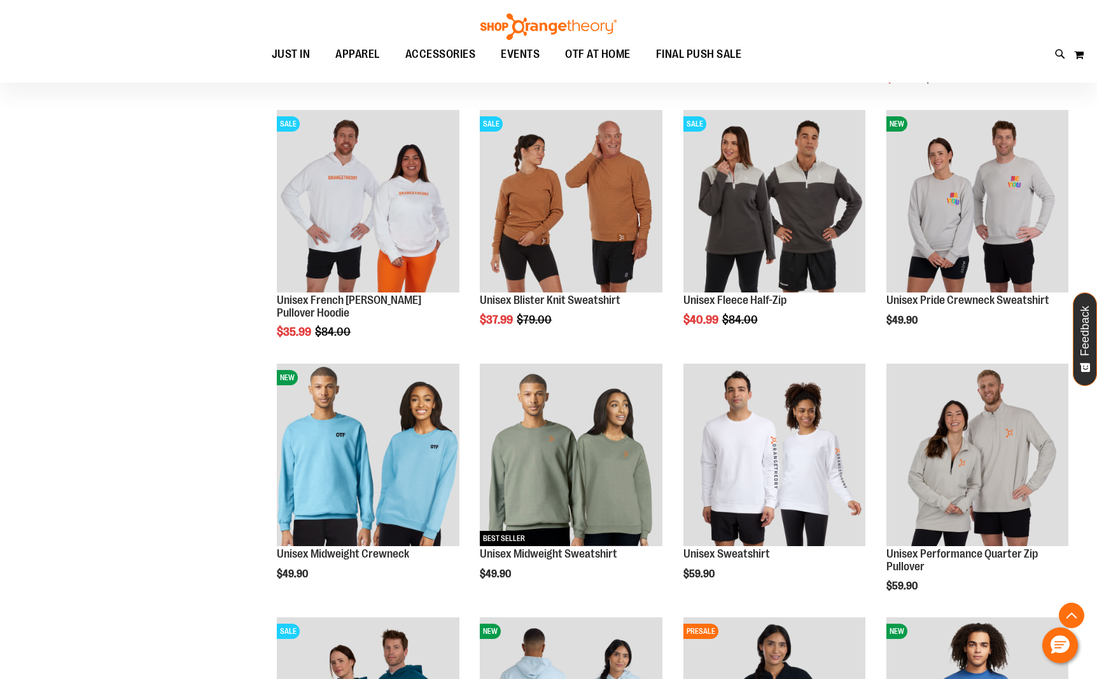
scroll to position [994, 0]
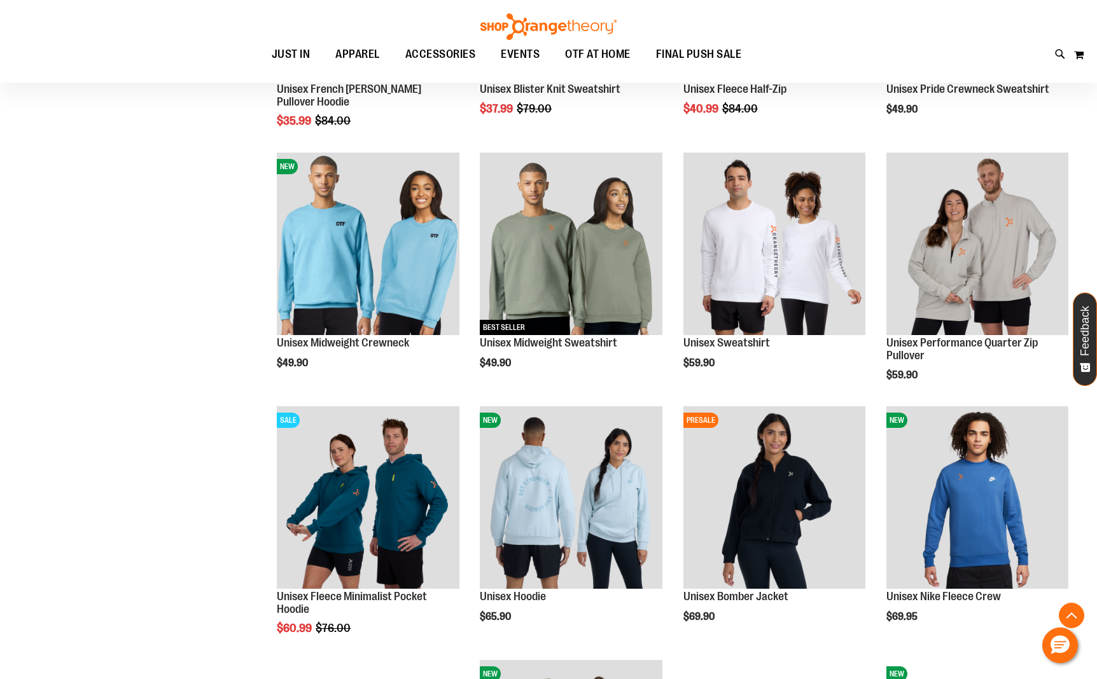
scroll to position [1123, 0]
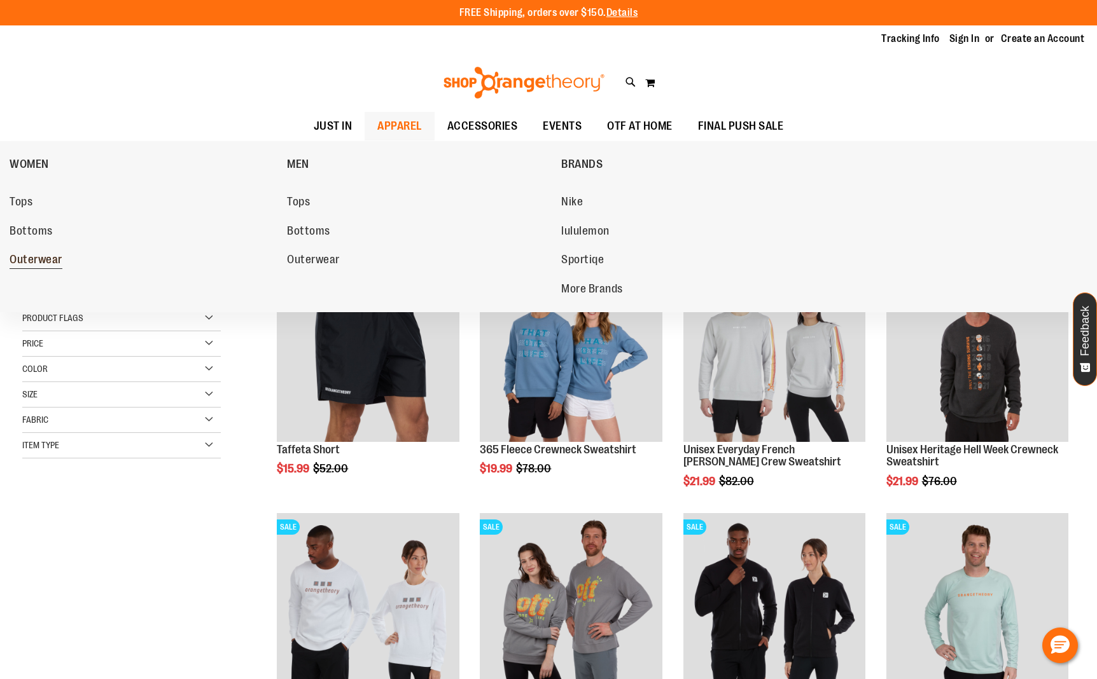
click at [39, 264] on span "Outerwear" at bounding box center [36, 261] width 53 height 16
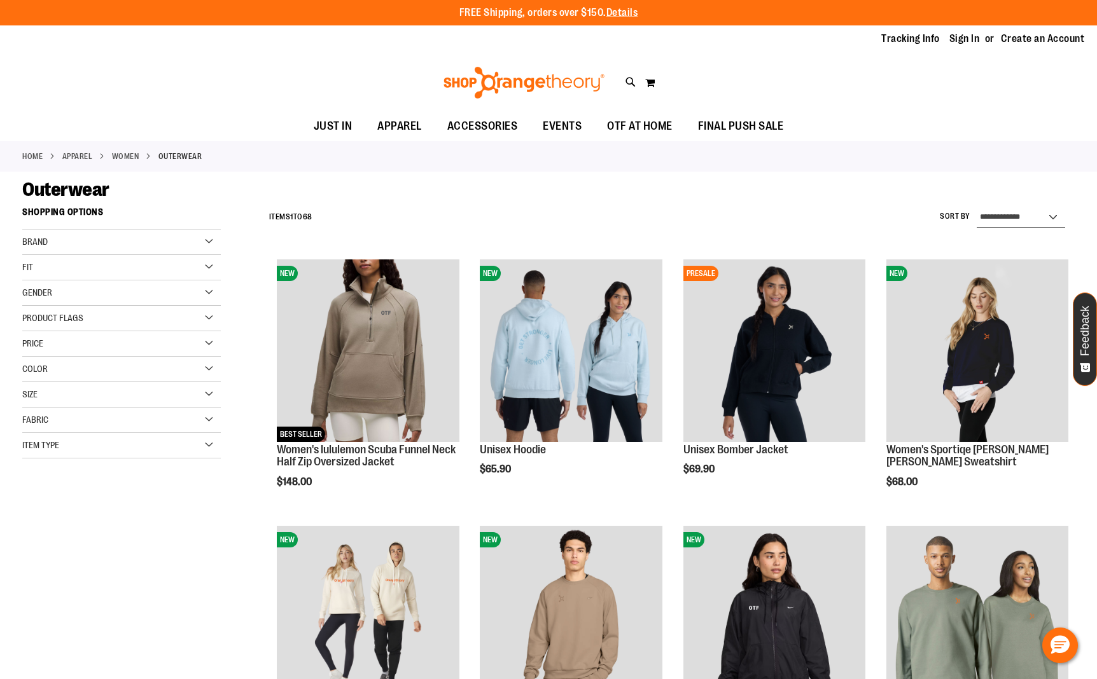
select select "*********"
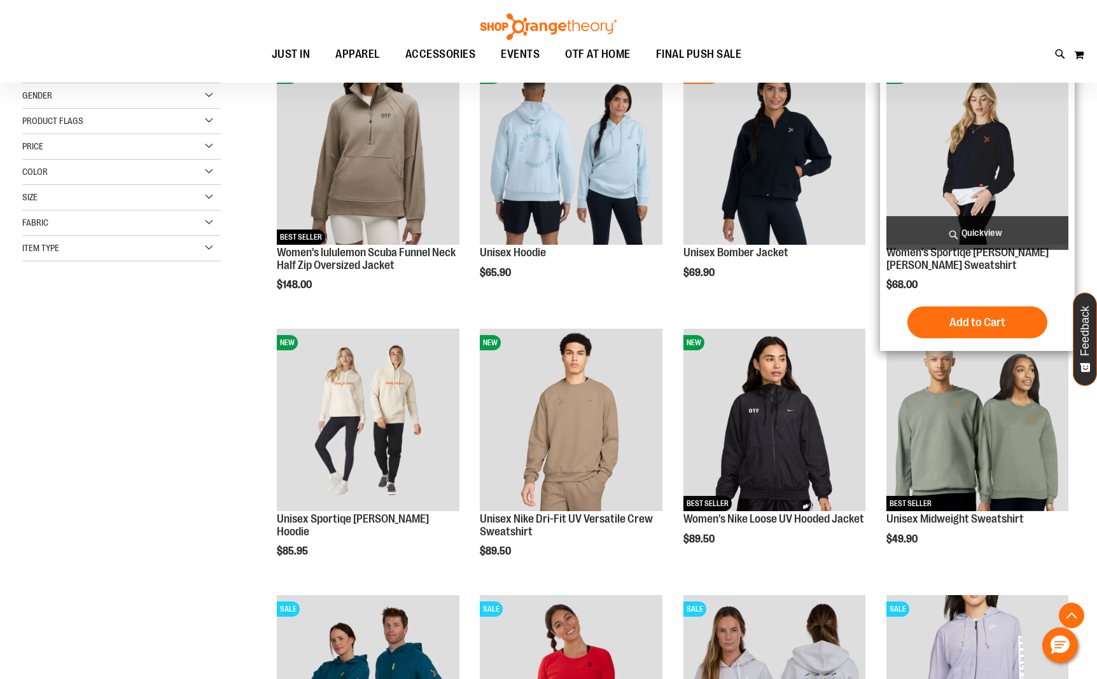
scroll to position [200, 0]
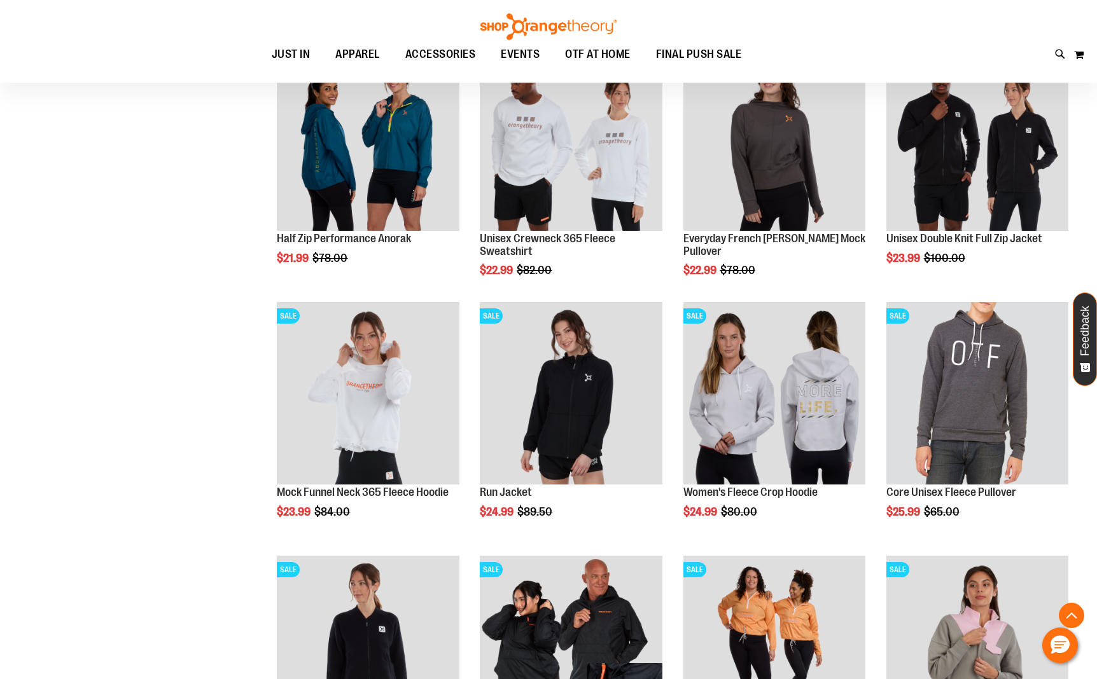
scroll to position [726, 0]
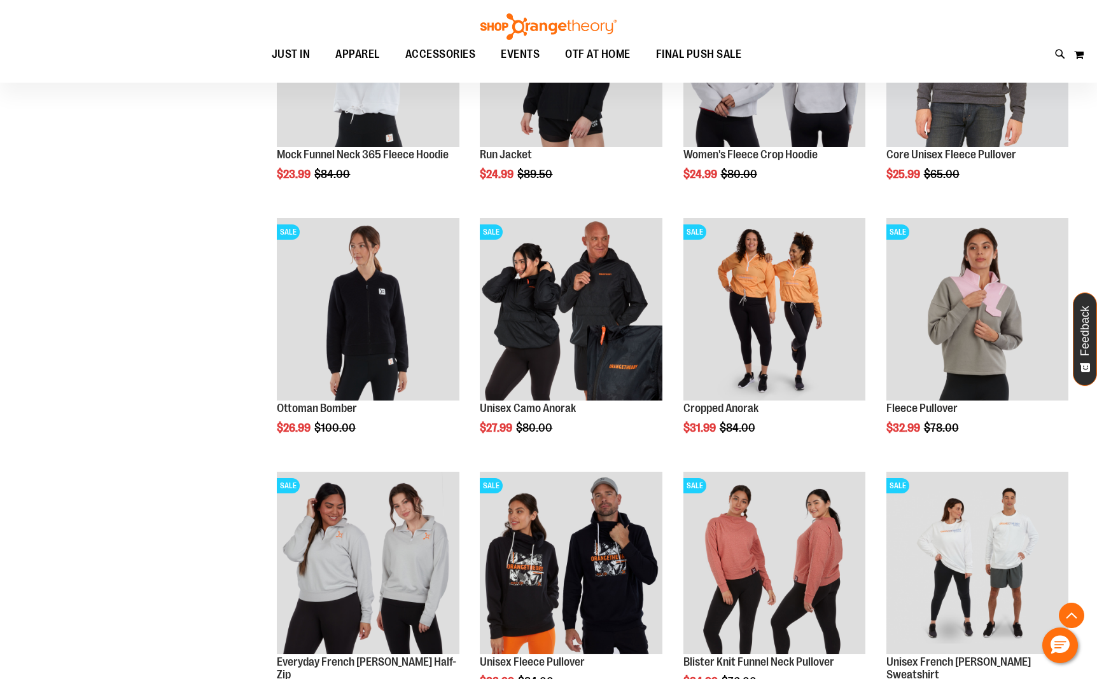
scroll to position [1268, 0]
